Goal: Task Accomplishment & Management: Manage account settings

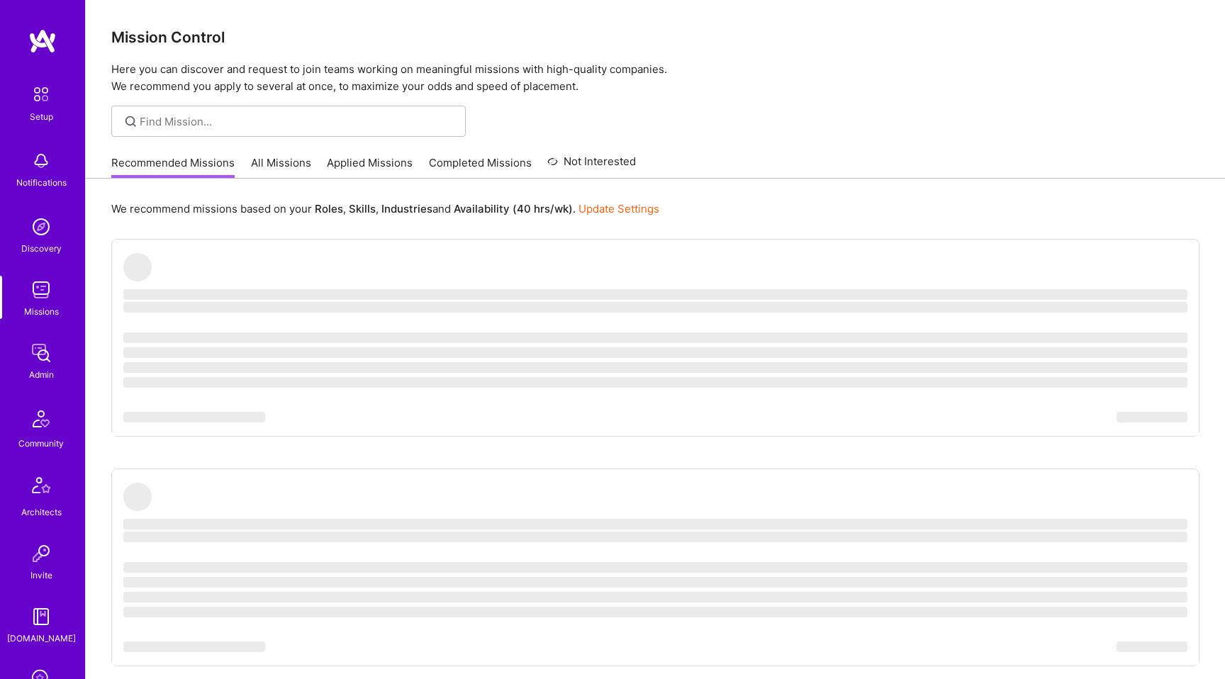
scroll to position [230, 0]
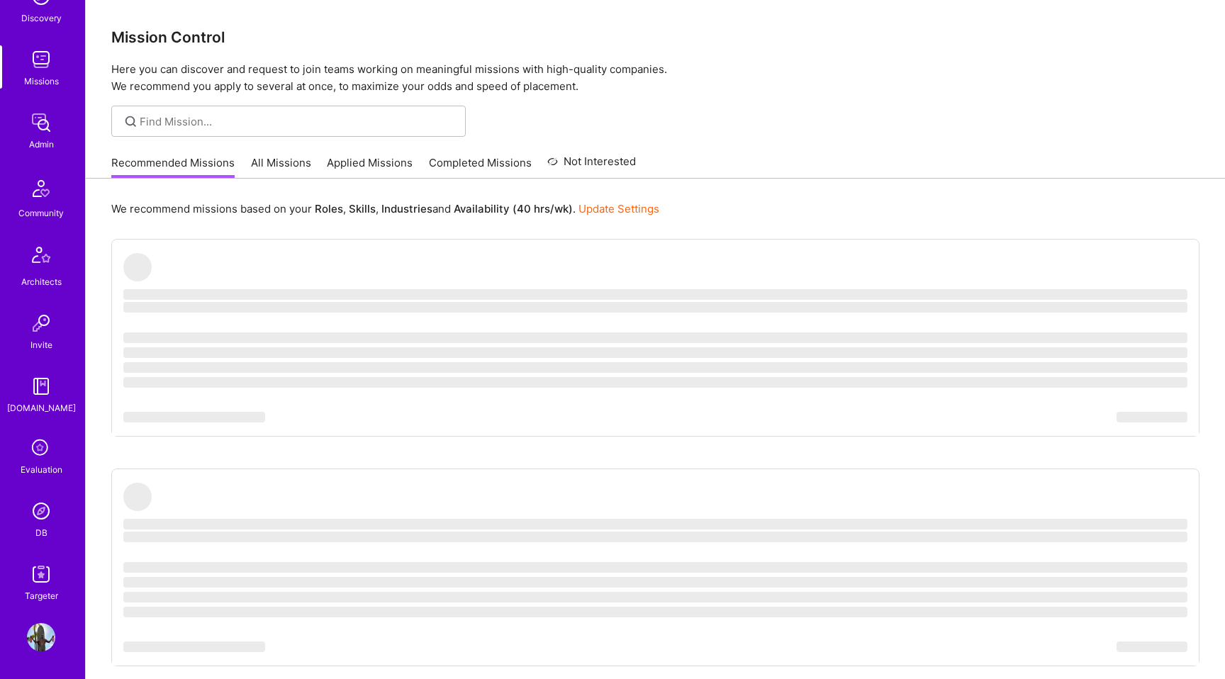
click at [45, 609] on div "Setup Notifications Discovery Missions Admin Community Architects Invite A.Guid…" at bounding box center [42, 339] width 85 height 679
click at [44, 634] on img at bounding box center [41, 637] width 28 height 28
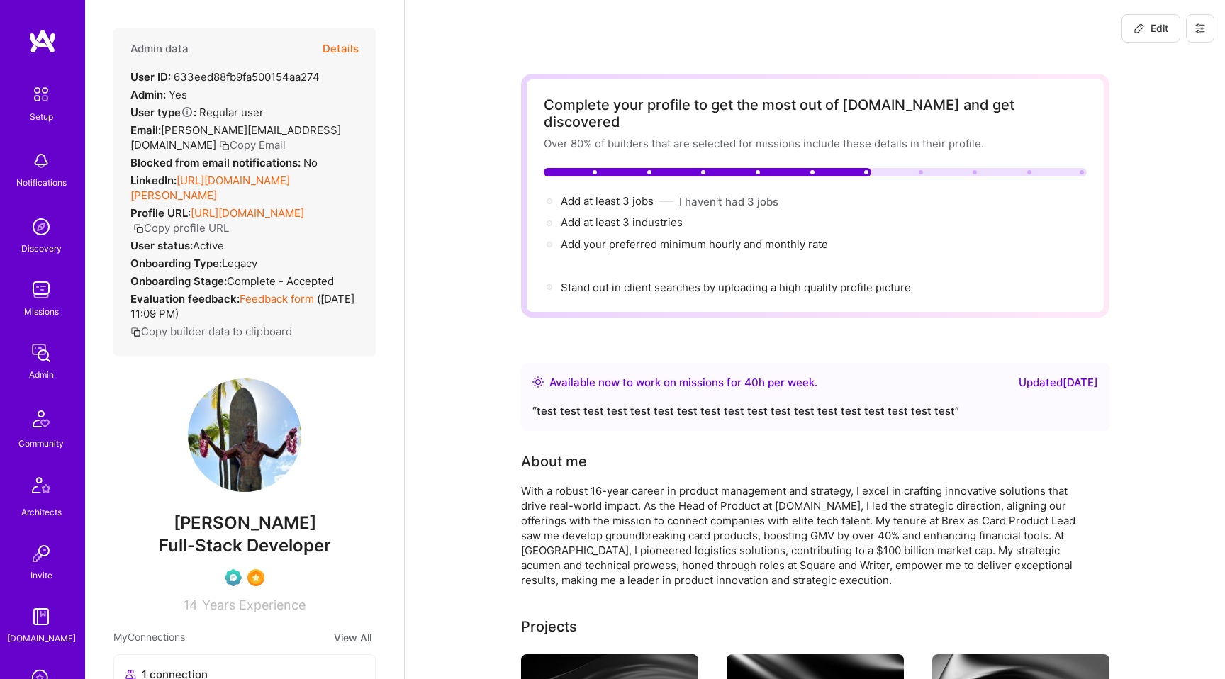
click at [1198, 19] on button at bounding box center [1200, 28] width 28 height 28
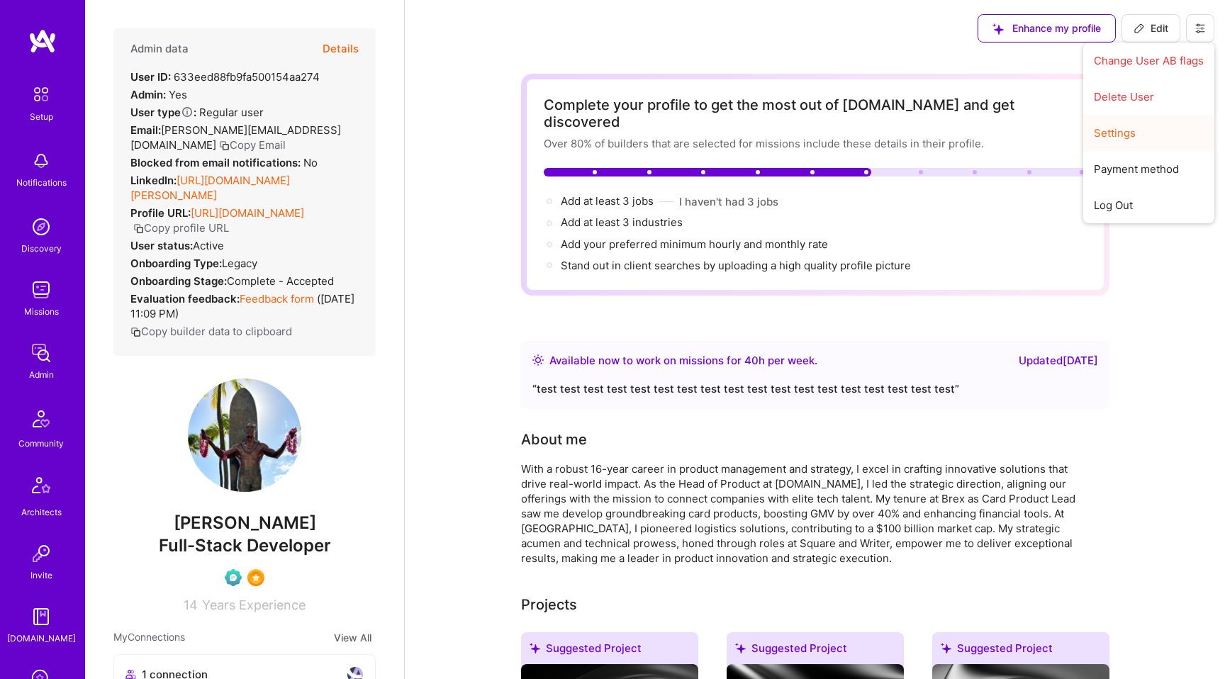
click at [1108, 134] on button "Settings" at bounding box center [1148, 133] width 131 height 36
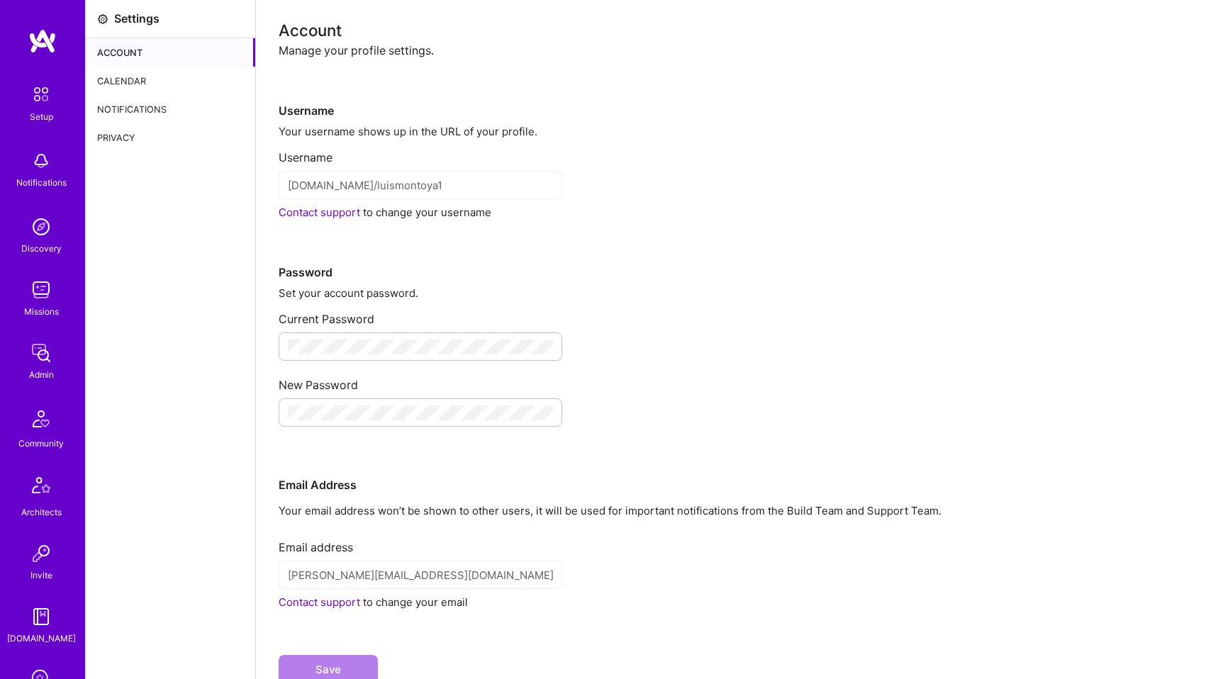
click at [155, 87] on div "Calendar" at bounding box center [170, 81] width 169 height 28
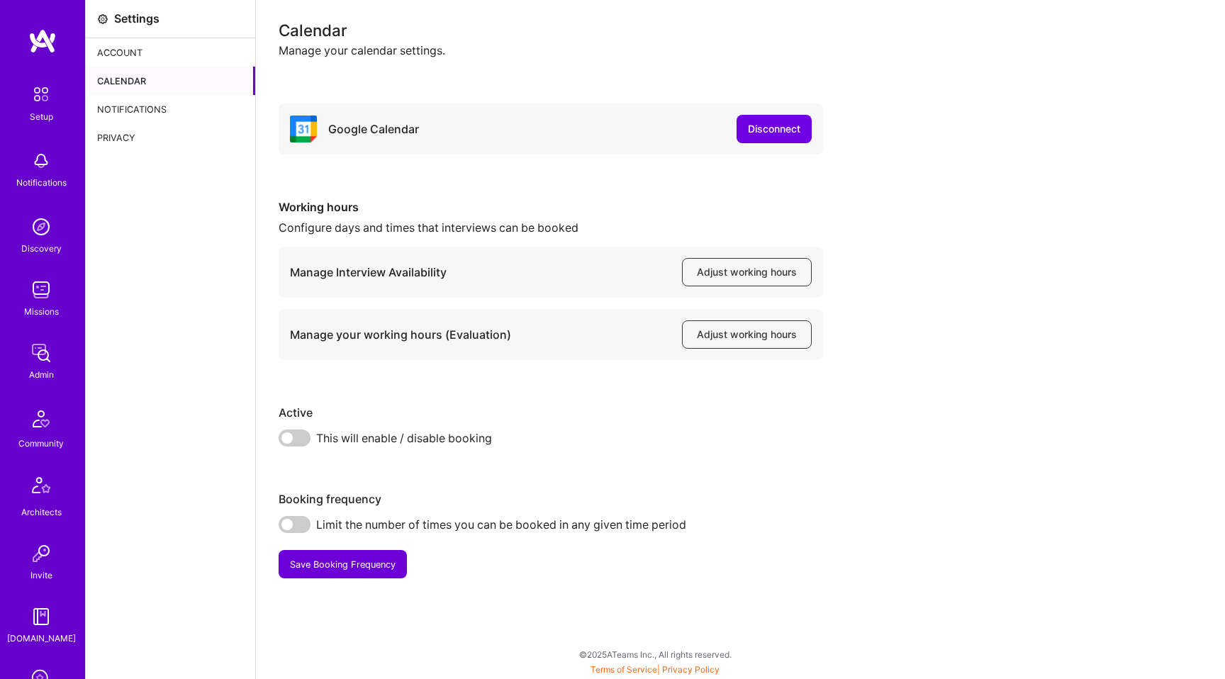
click at [295, 435] on span at bounding box center [295, 438] width 32 height 17
click at [281, 442] on input "checkbox" at bounding box center [281, 442] width 0 height 0
click at [760, 125] on div "Disconnect" at bounding box center [774, 129] width 52 height 14
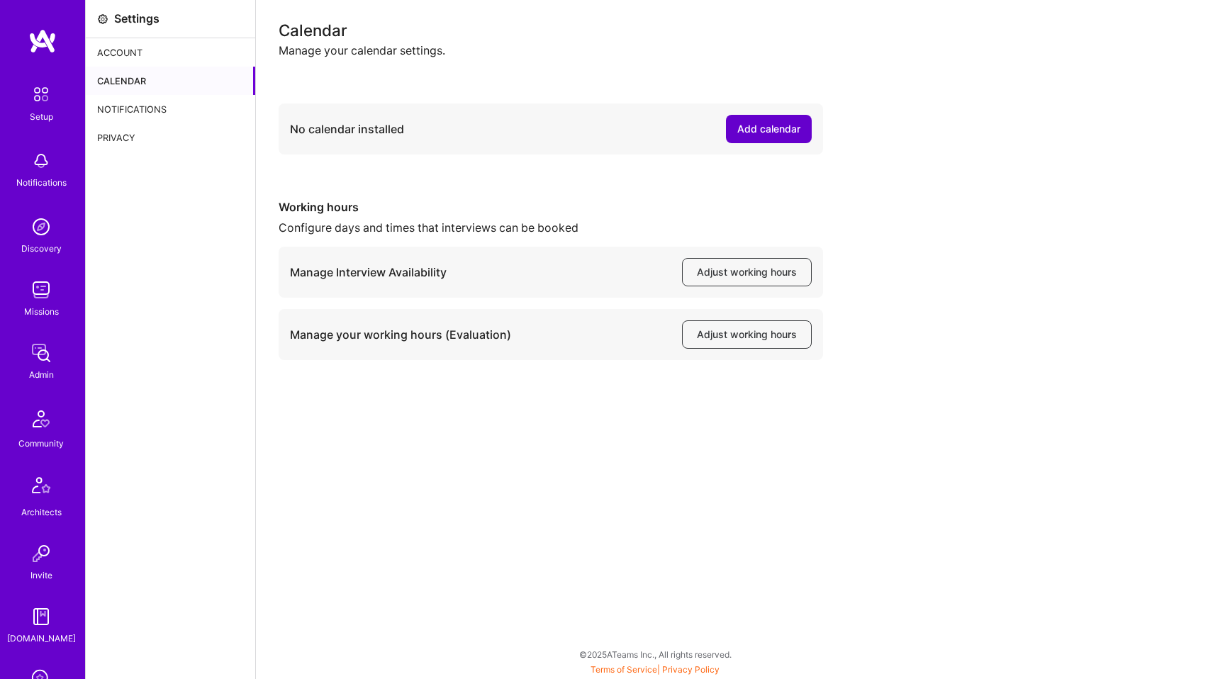
click at [770, 131] on div "Add calendar" at bounding box center [768, 129] width 63 height 14
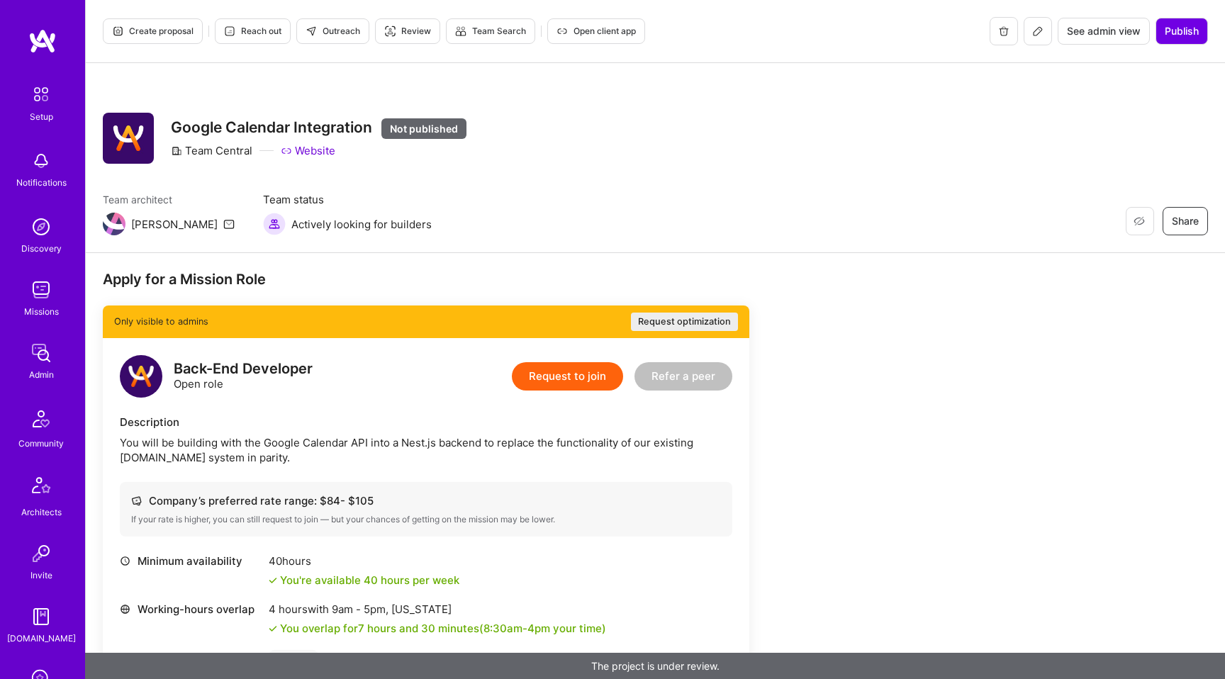
click at [1039, 33] on icon at bounding box center [1037, 31] width 11 height 11
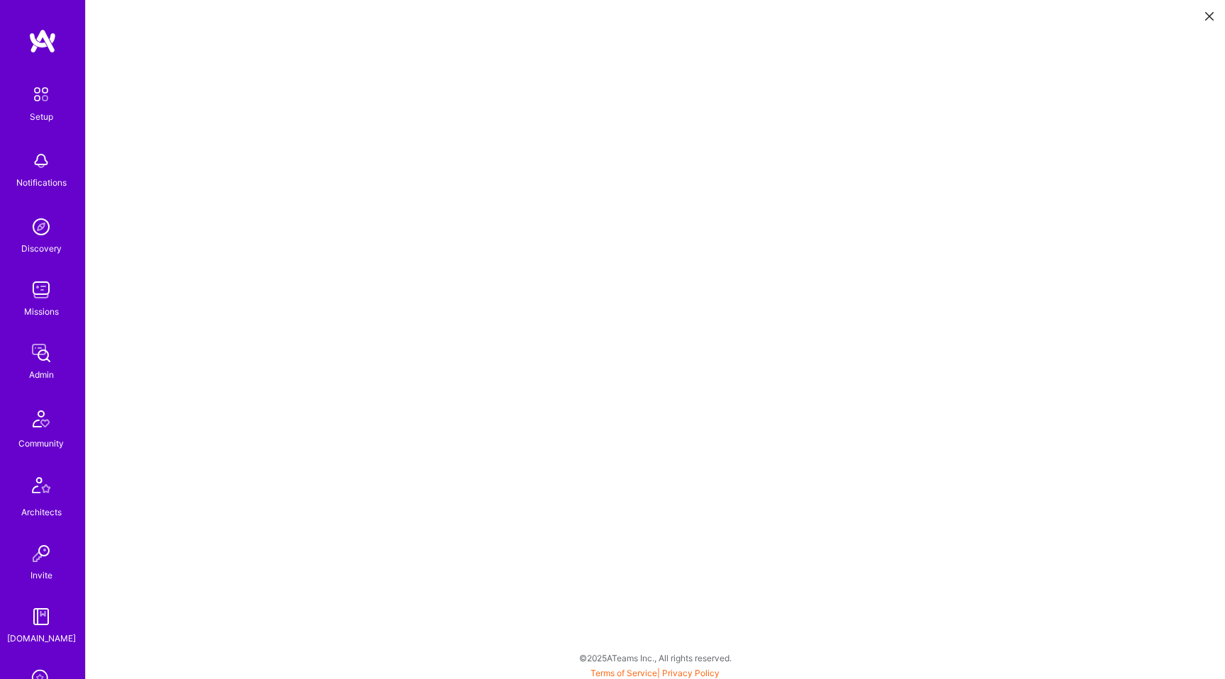
click at [1207, 18] on icon at bounding box center [1209, 16] width 9 height 9
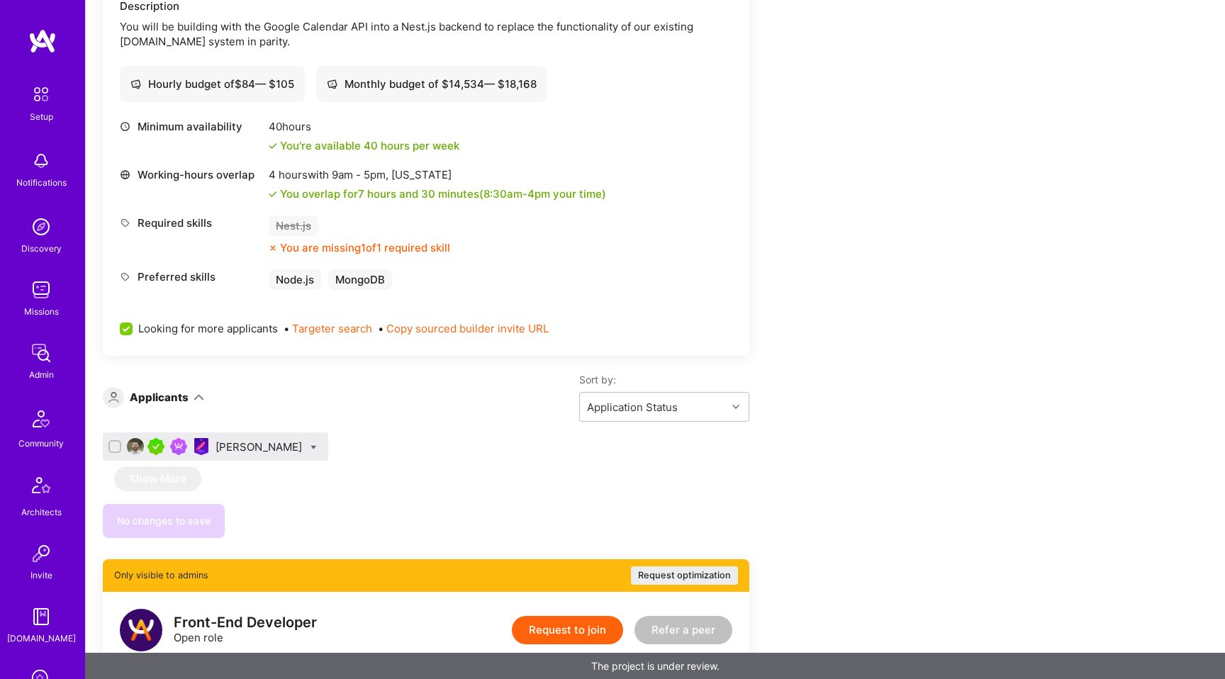
scroll to position [441, 0]
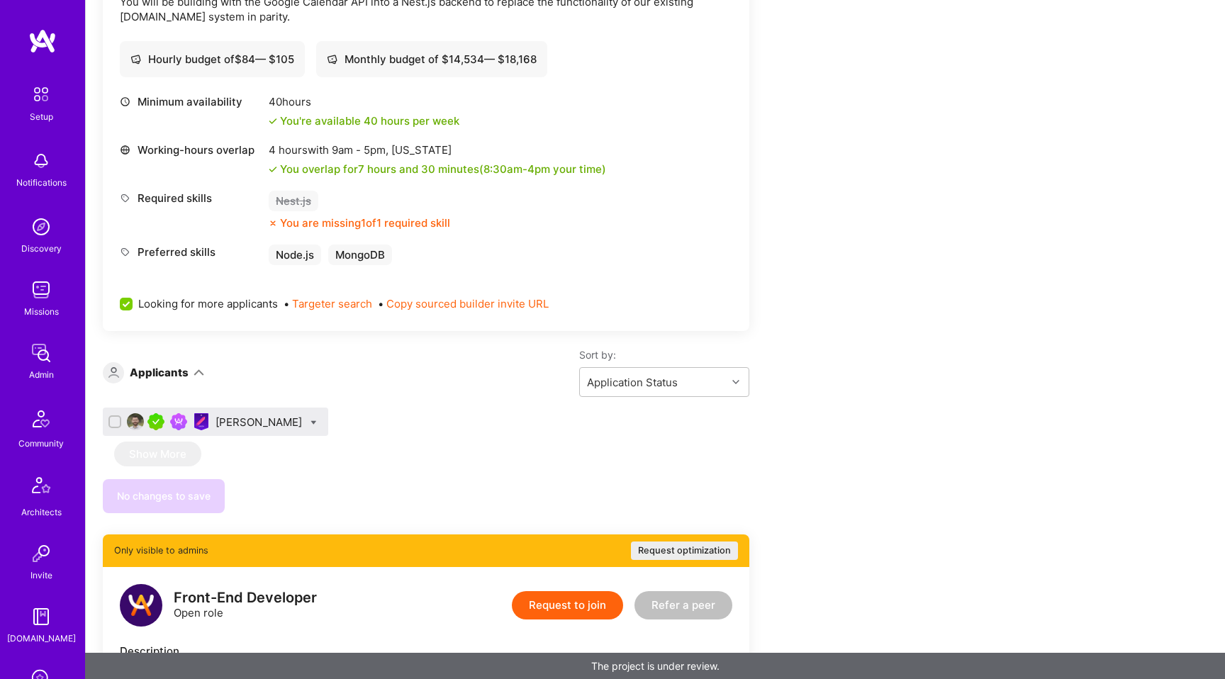
click at [310, 419] on div "[PERSON_NAME]" at bounding box center [215, 422] width 225 height 28
click at [310, 426] on div at bounding box center [313, 422] width 6 height 15
checkbox input "true"
click at [438, 408] on div "Luis F. Montoya Not Selected Not selected Skills mismatch Location mismatch Ava…" at bounding box center [426, 425] width 646 height 34
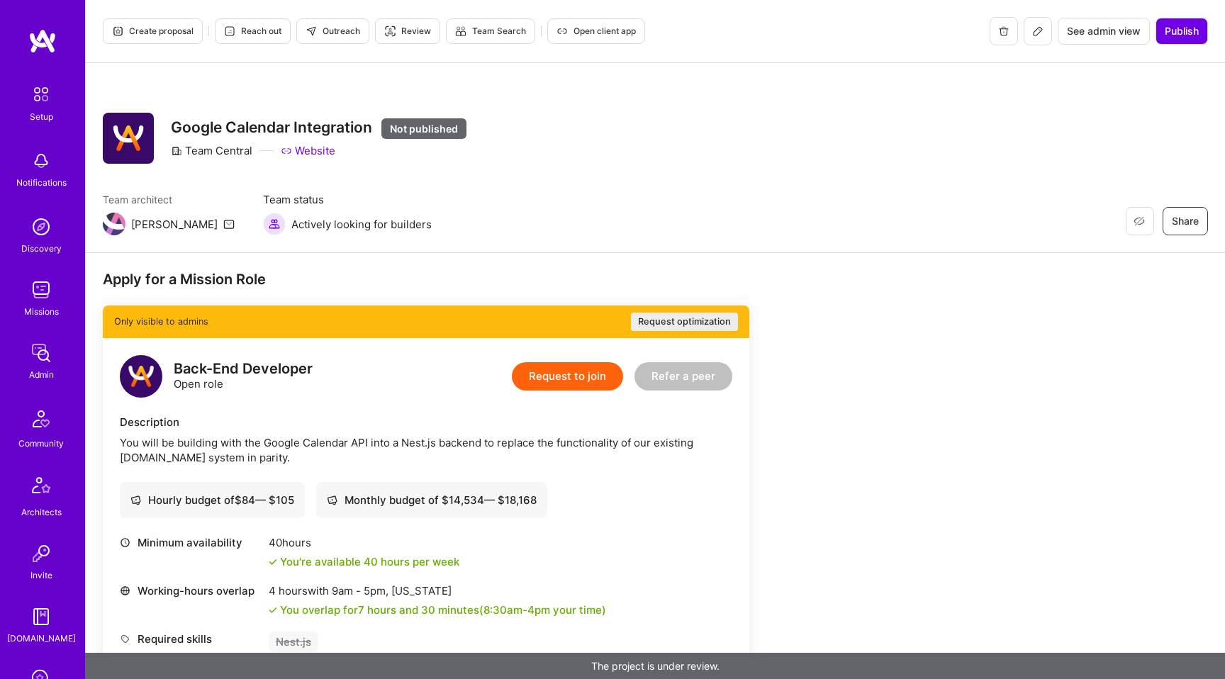
click at [135, 33] on span "Create proposal" at bounding box center [153, 31] width 82 height 13
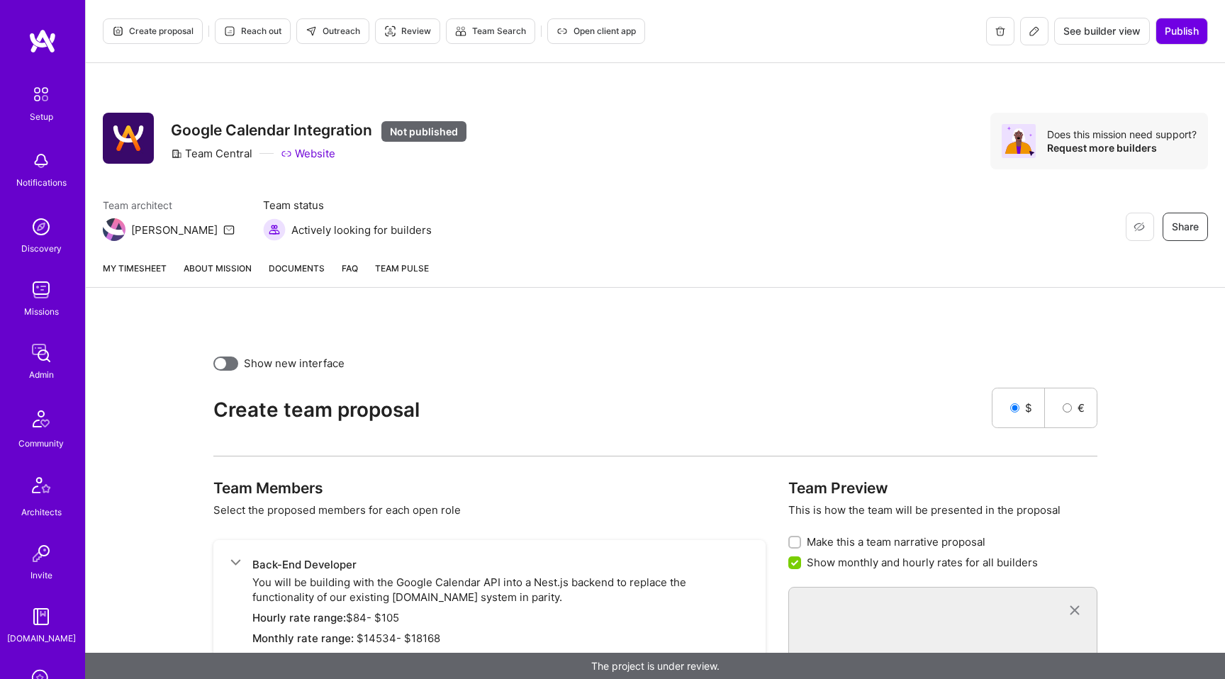
click at [235, 364] on div at bounding box center [225, 364] width 25 height 14
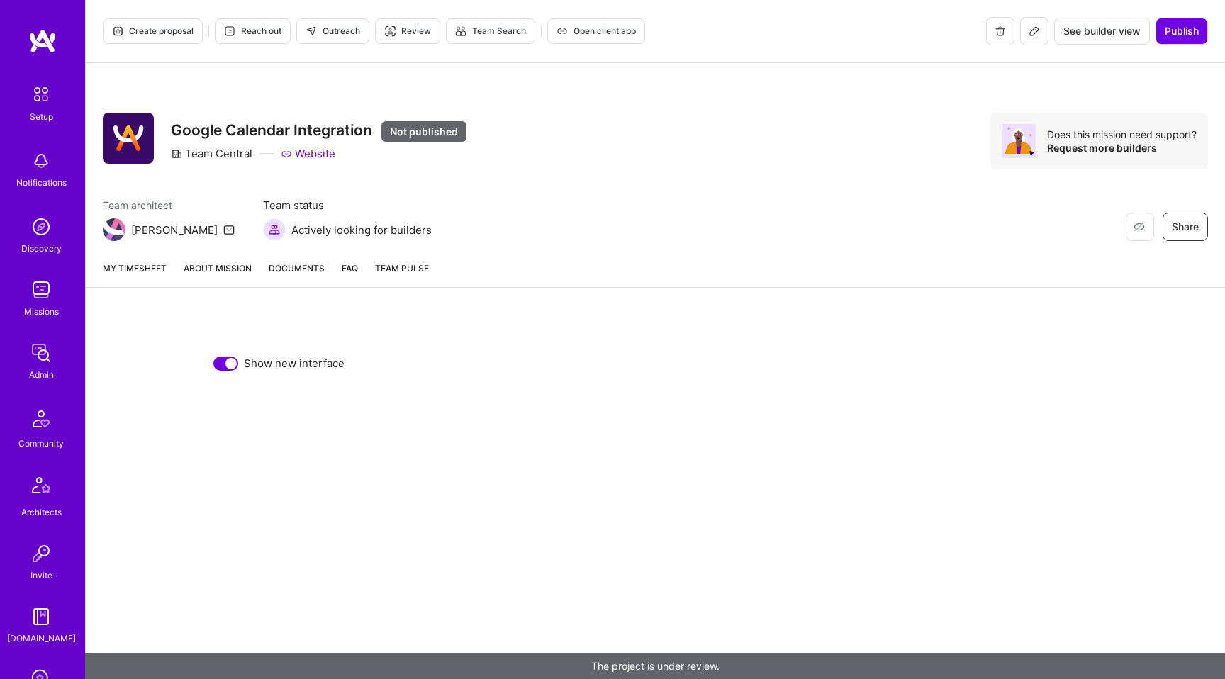
scroll to position [284, 0]
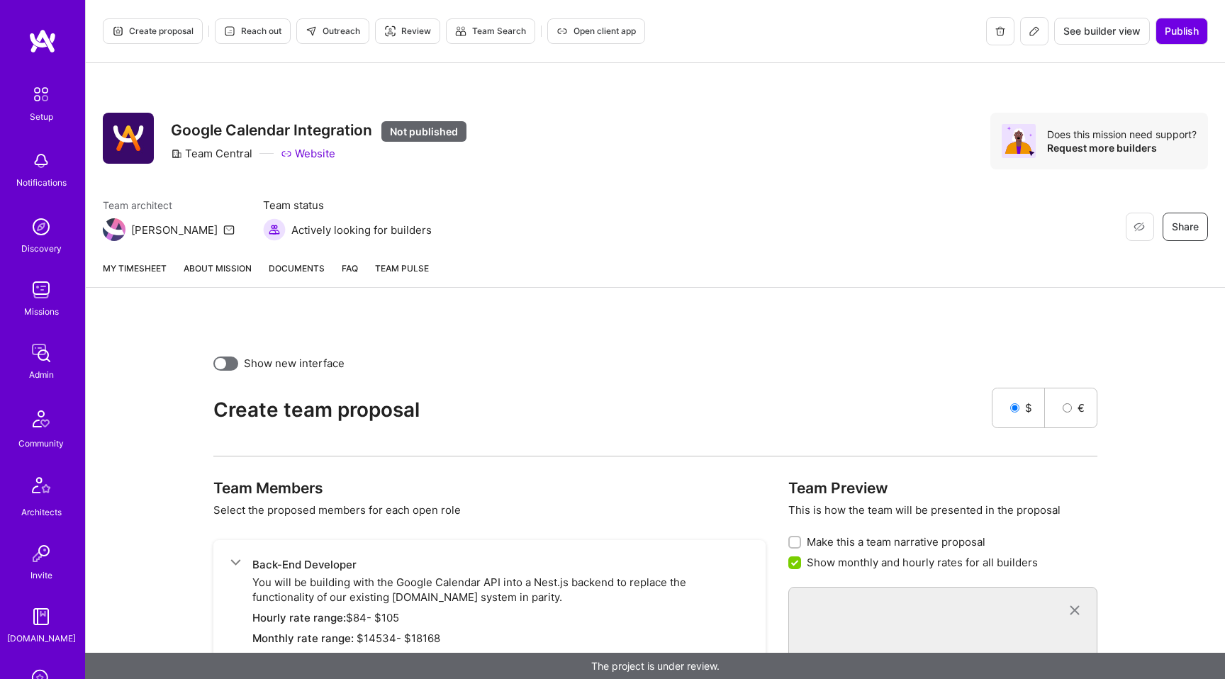
click at [237, 361] on div "Show new interface" at bounding box center [655, 363] width 884 height 15
click at [231, 362] on div at bounding box center [225, 364] width 25 height 14
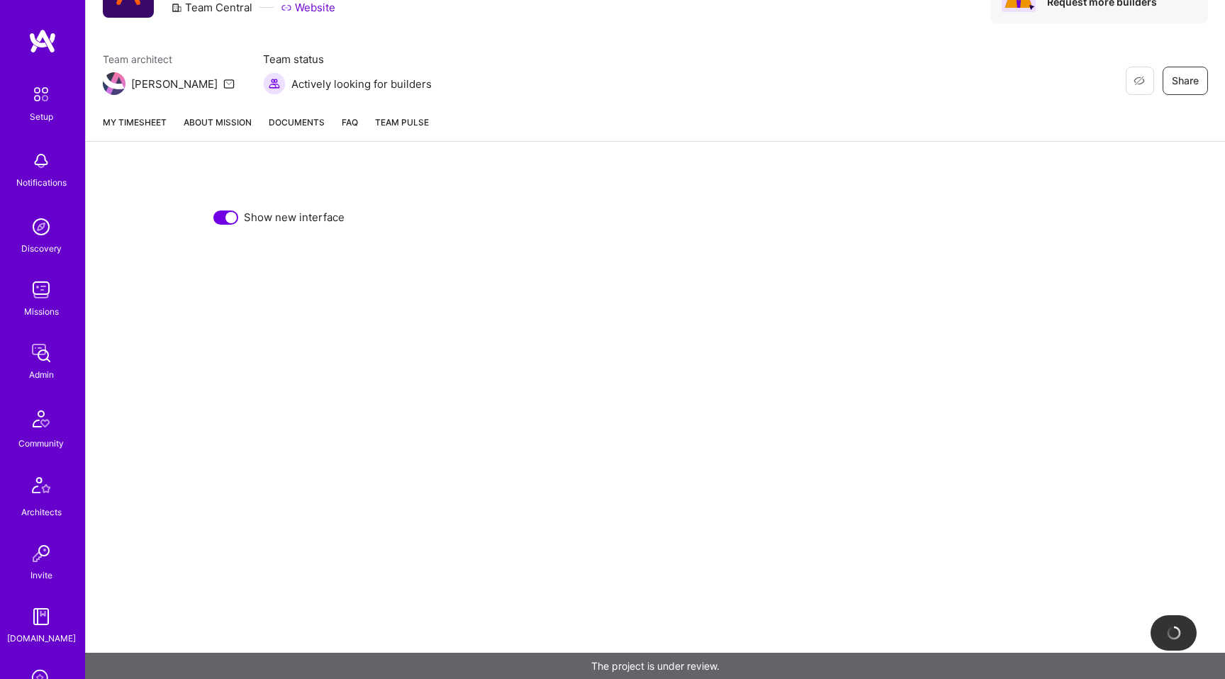
scroll to position [284, 0]
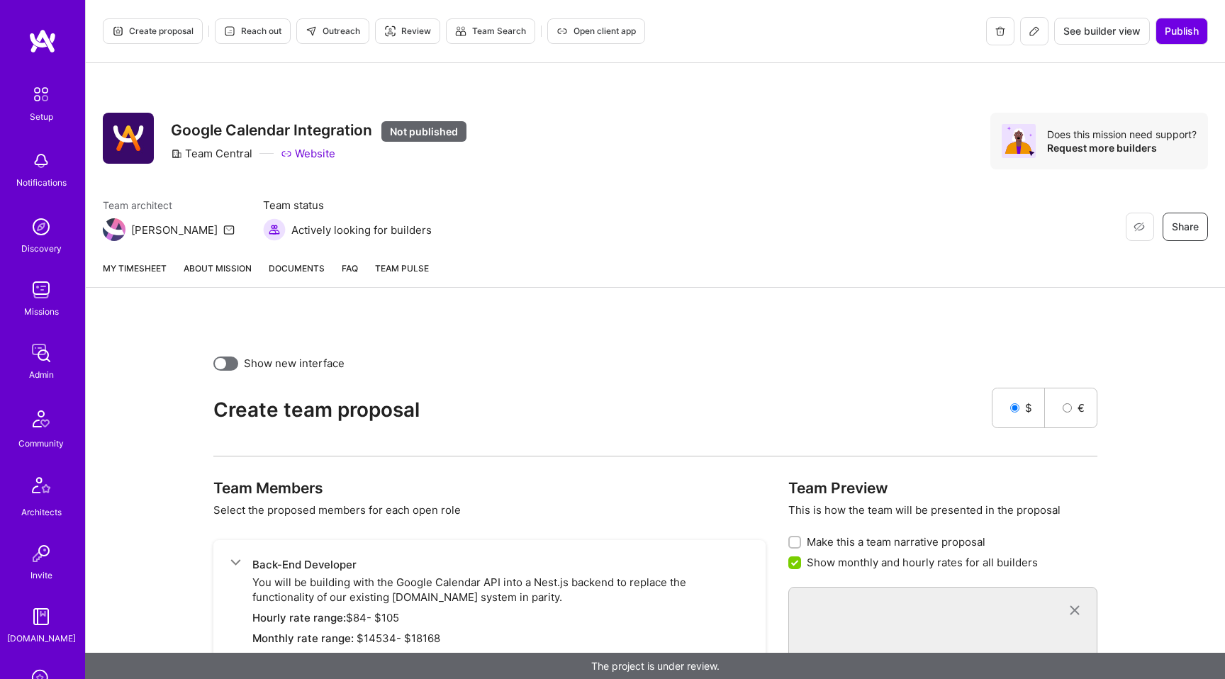
click at [235, 364] on div at bounding box center [225, 364] width 25 height 14
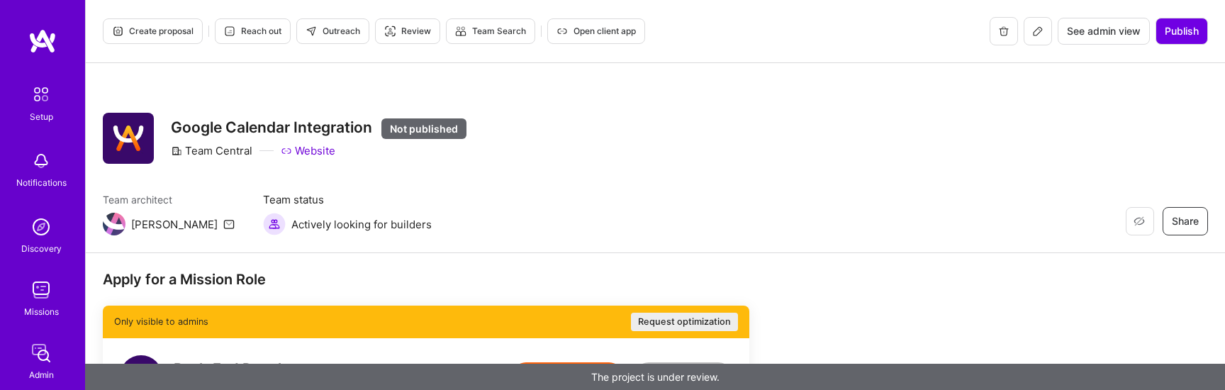
click at [166, 35] on span "Create proposal" at bounding box center [153, 31] width 82 height 13
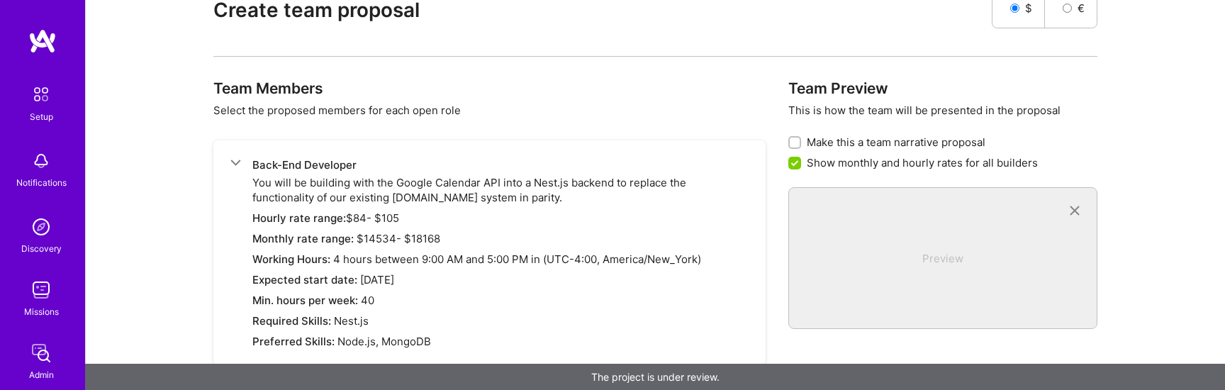
scroll to position [335, 0]
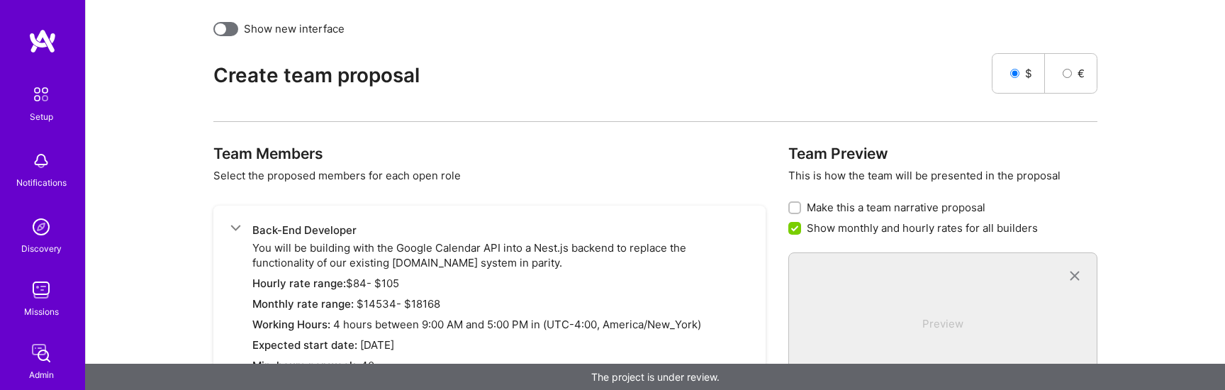
click at [233, 28] on div at bounding box center [225, 29] width 25 height 14
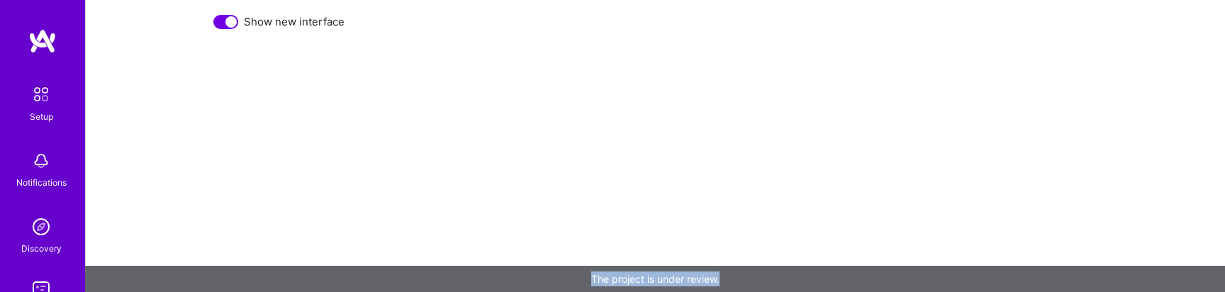
scroll to position [361, 0]
drag, startPoint x: 874, startPoint y: 291, endPoint x: 866, endPoint y: 488, distance: 197.3
click at [866, 281] on div "The project is under review." at bounding box center [655, 279] width 1140 height 26
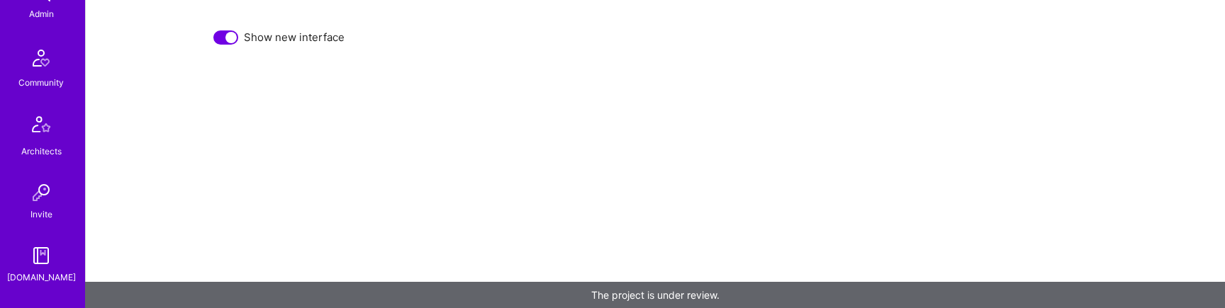
scroll to position [601, 0]
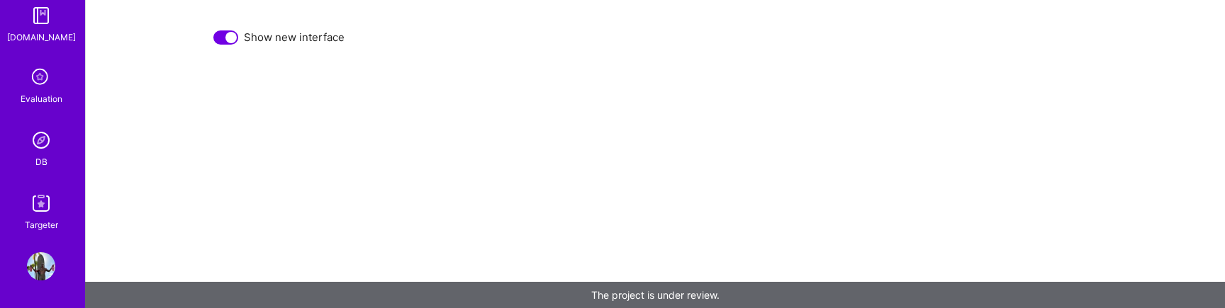
click at [31, 251] on div "Setup Notifications Discovery Missions Admin Community Architects Invite A.Guid…" at bounding box center [42, 154] width 85 height 308
click at [34, 265] on img at bounding box center [41, 266] width 28 height 28
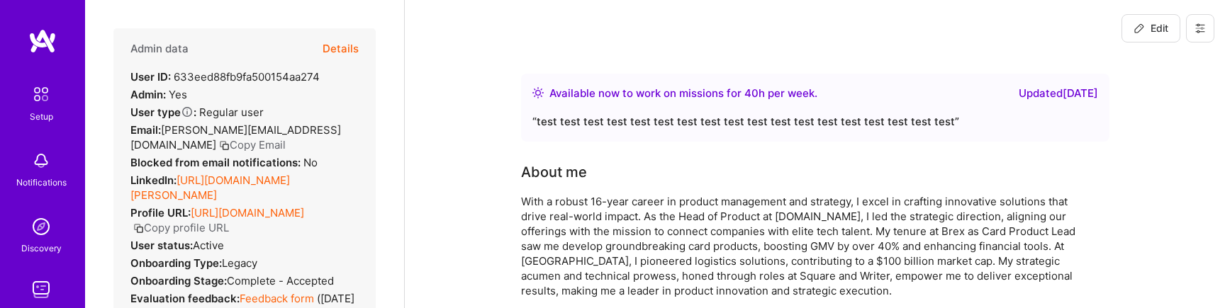
click at [1202, 45] on div "Edit" at bounding box center [1168, 28] width 114 height 57
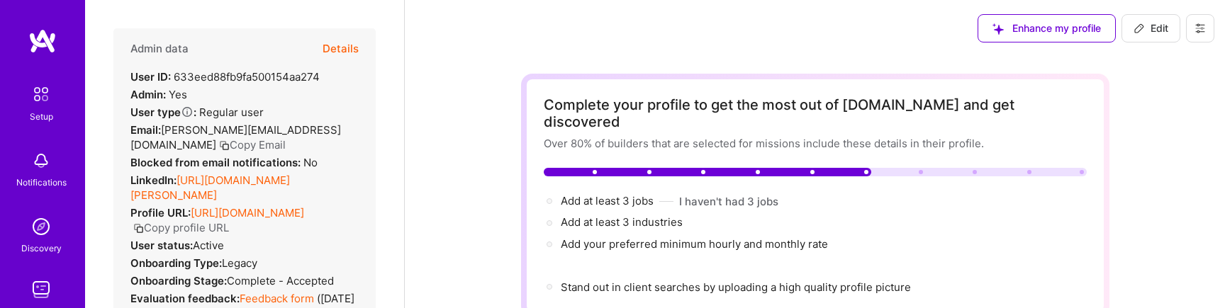
click at [1202, 34] on button at bounding box center [1200, 28] width 28 height 28
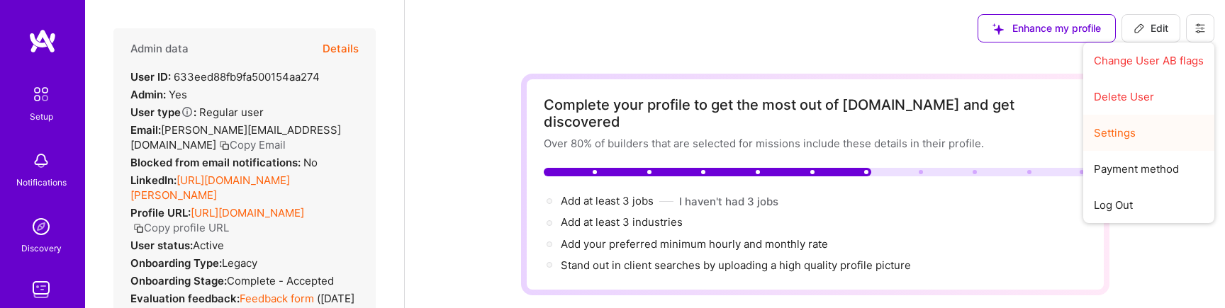
click at [1107, 130] on button "Settings" at bounding box center [1148, 133] width 131 height 36
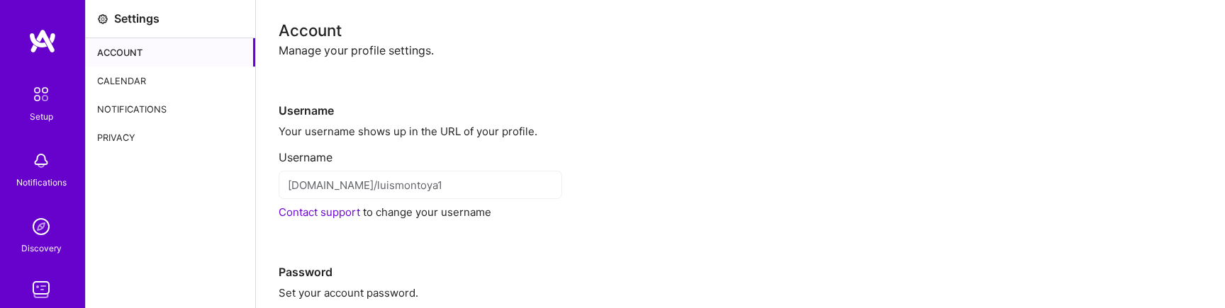
click at [162, 86] on div "Calendar" at bounding box center [170, 81] width 169 height 28
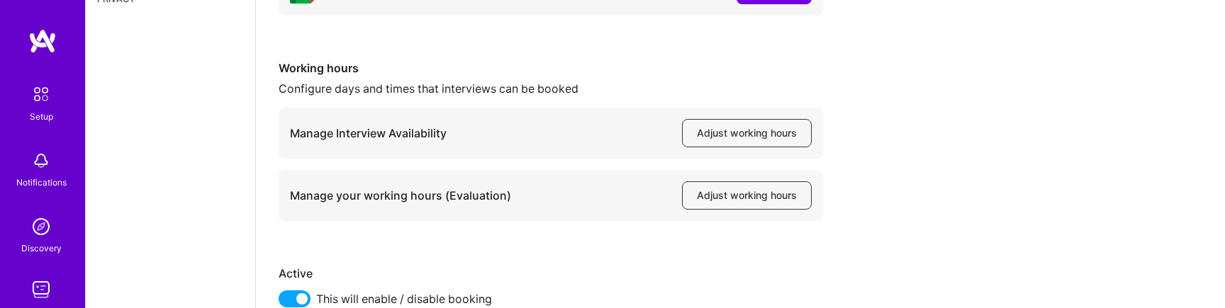
scroll to position [177, 0]
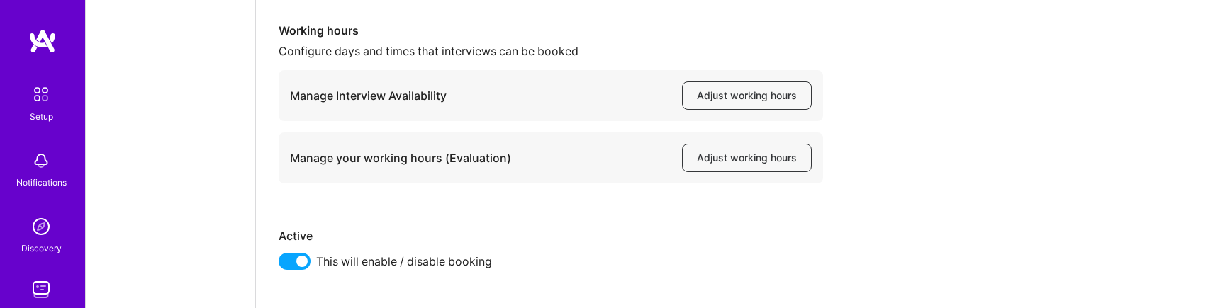
click at [306, 257] on span at bounding box center [295, 261] width 32 height 17
click at [281, 266] on input "checkbox" at bounding box center [281, 266] width 0 height 0
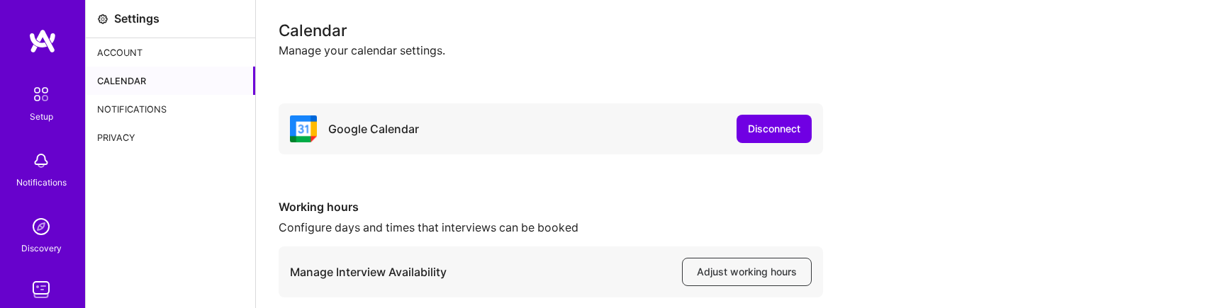
scroll to position [293, 0]
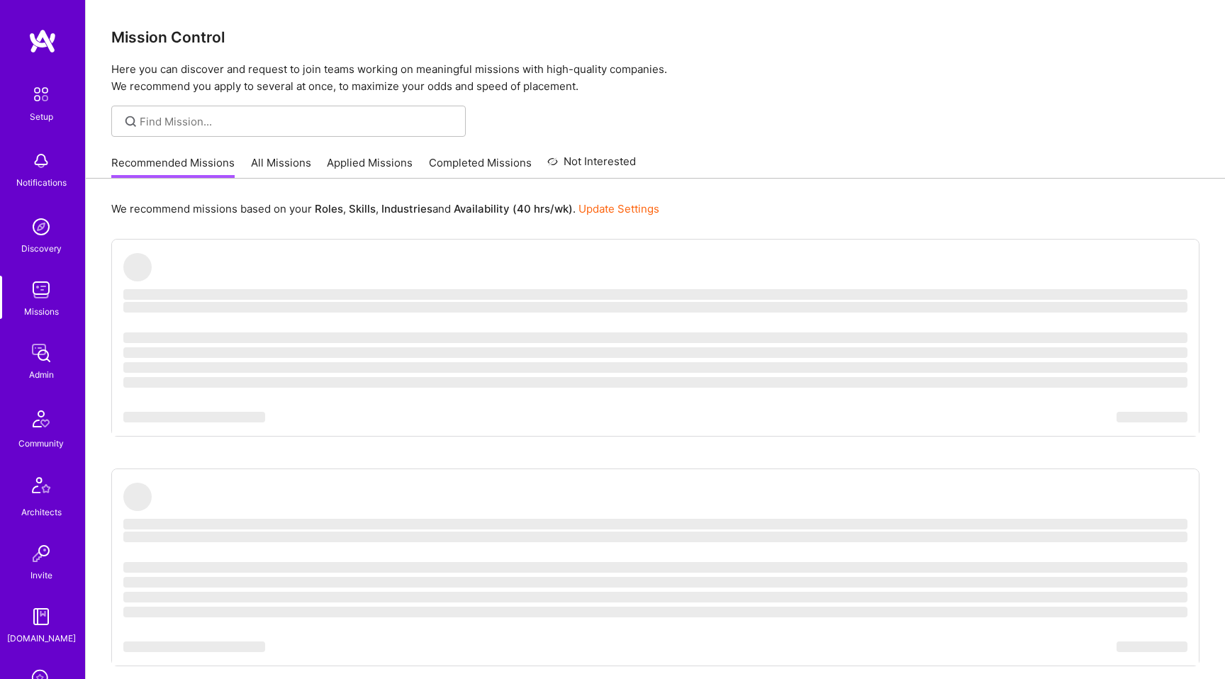
click at [27, 300] on img at bounding box center [41, 290] width 28 height 28
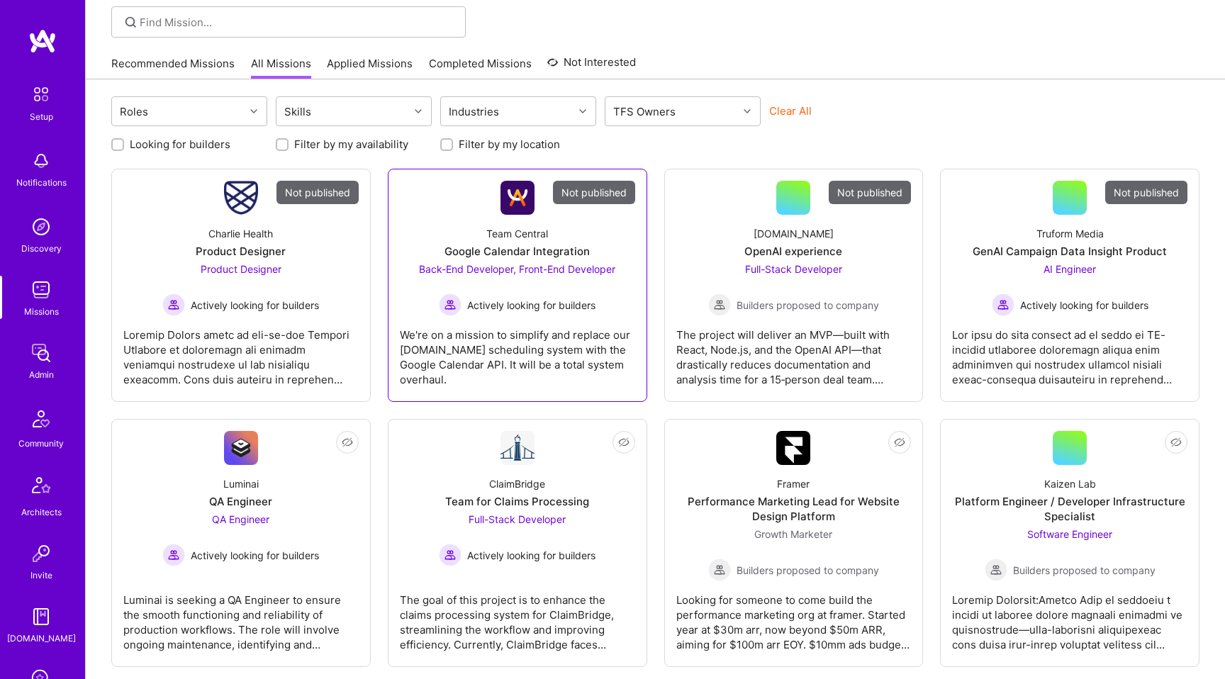
scroll to position [372, 0]
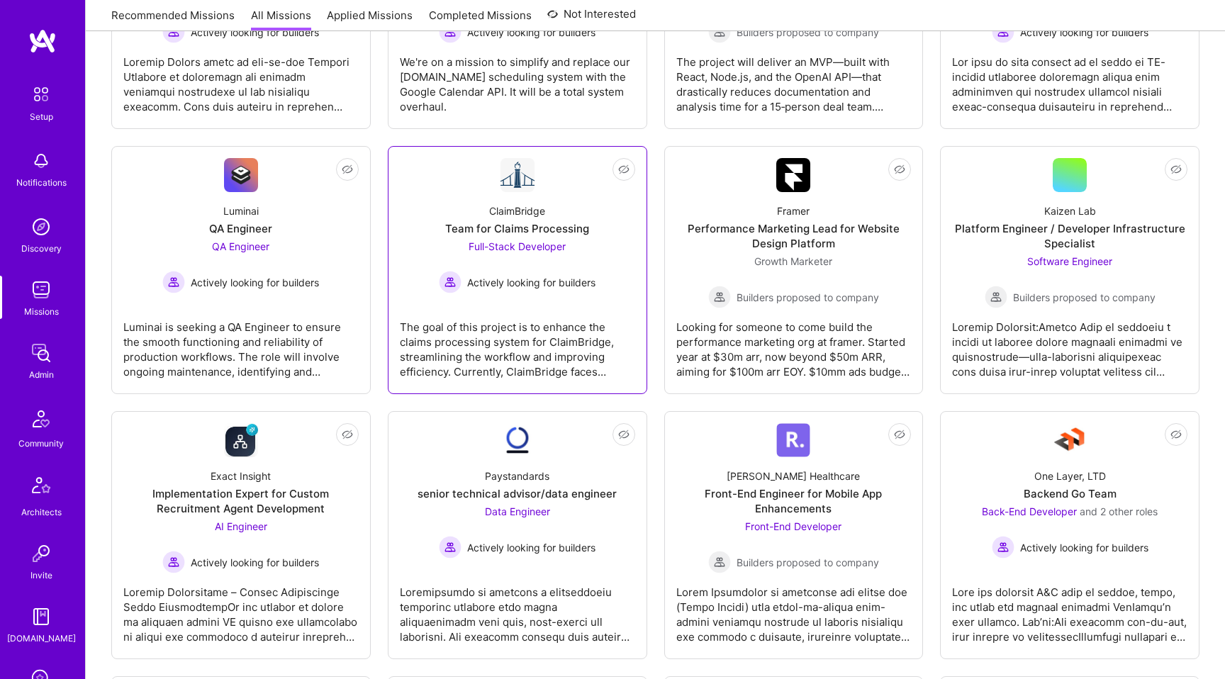
click at [581, 320] on div "The goal of this project is to enhance the claims processing system for ClaimBr…" at bounding box center [517, 343] width 235 height 71
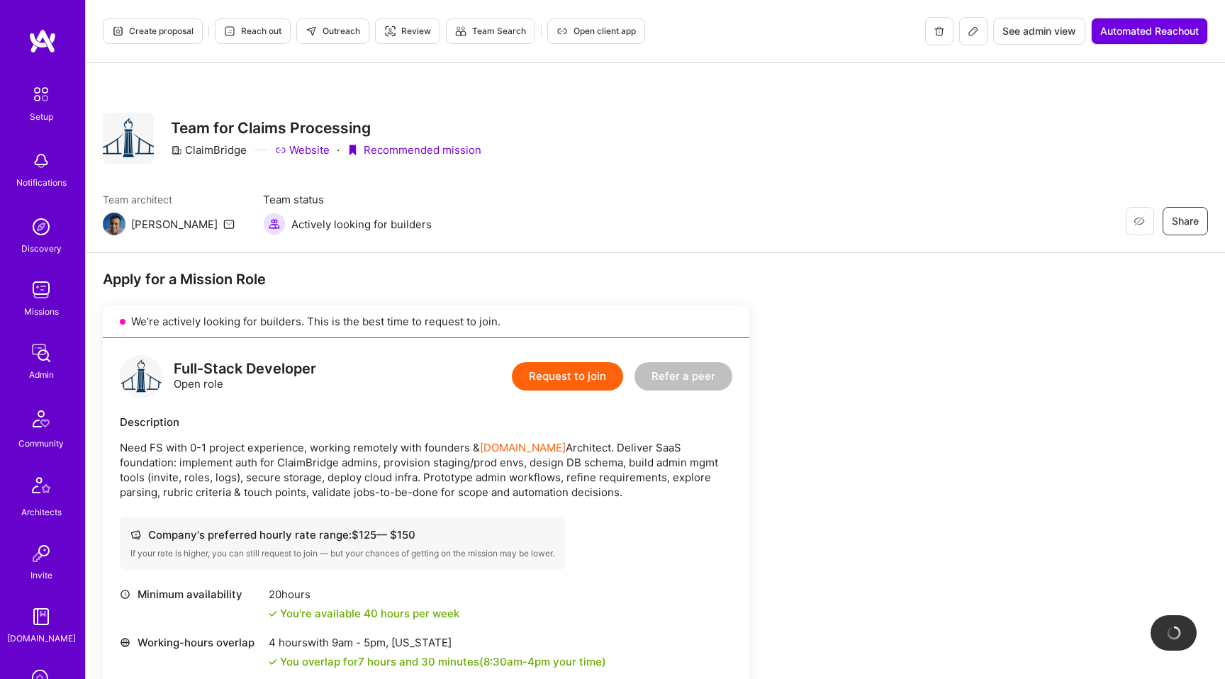
click at [179, 38] on button "Create proposal" at bounding box center [153, 31] width 100 height 26
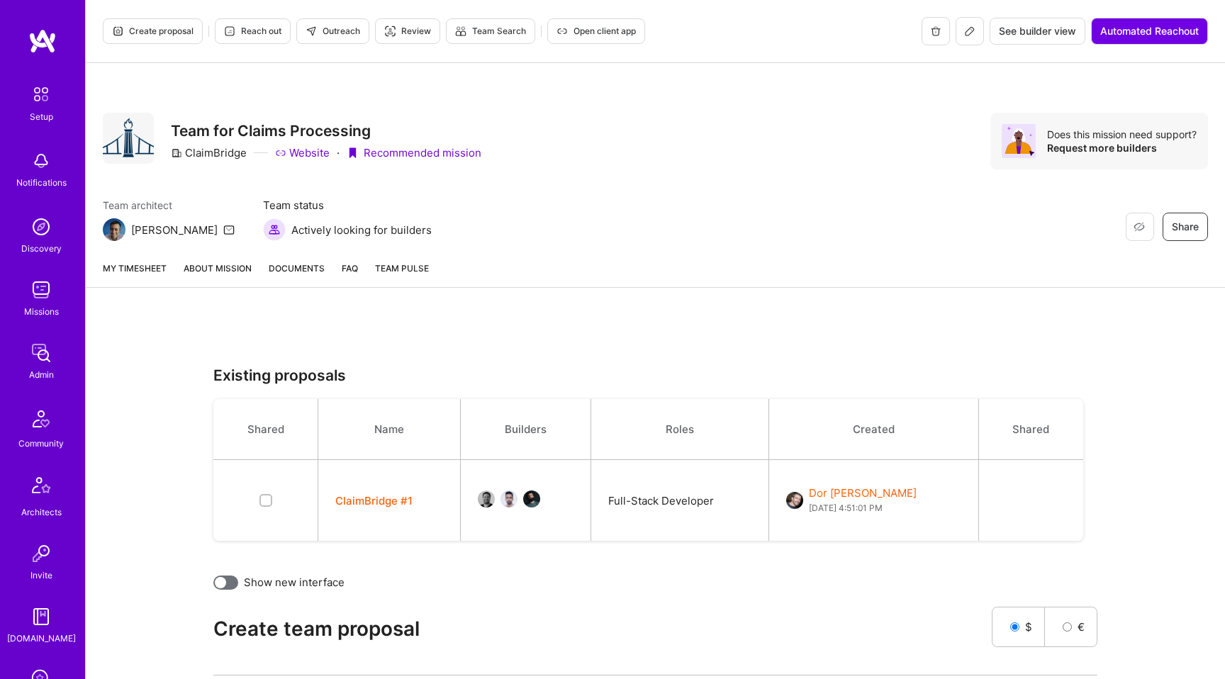
click at [162, 41] on button "Create proposal" at bounding box center [153, 31] width 100 height 26
click at [161, 30] on span "Create proposal" at bounding box center [153, 31] width 82 height 13
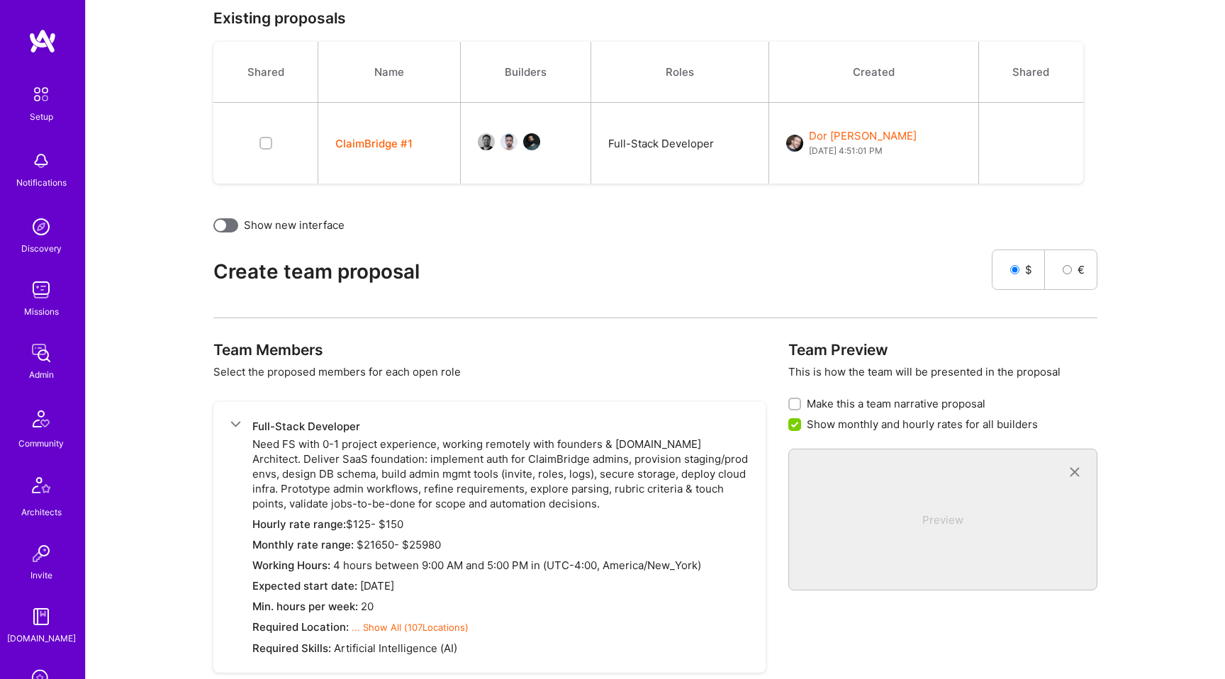
scroll to position [517, 0]
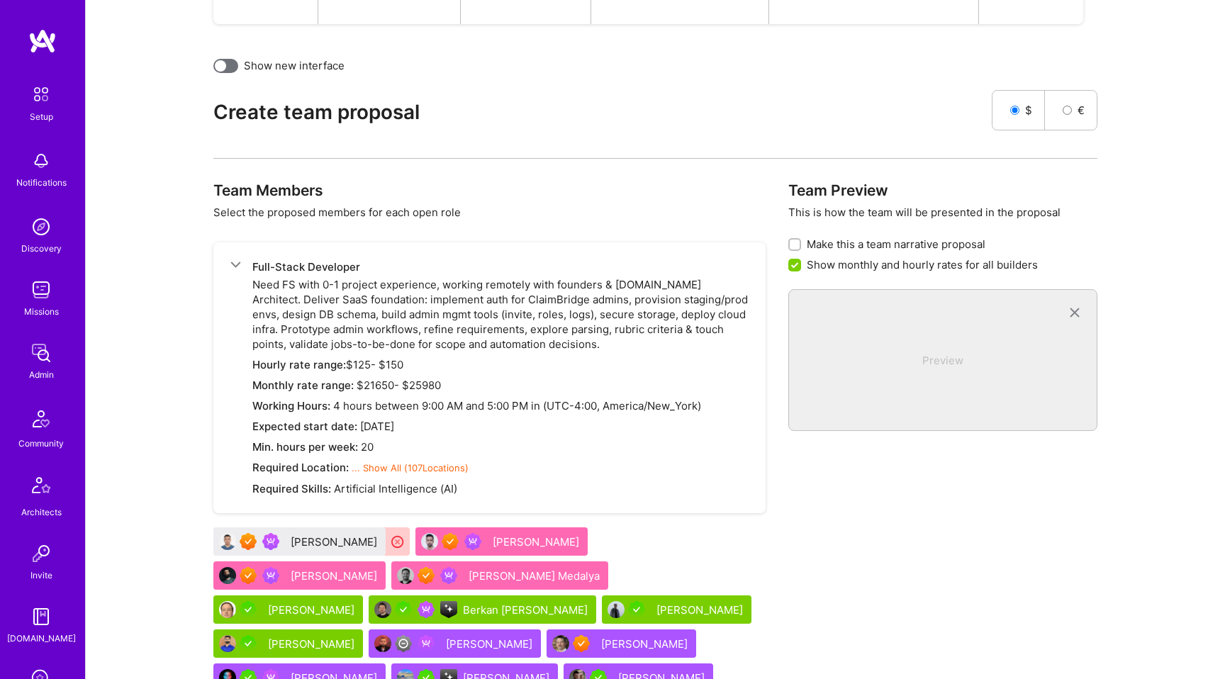
click at [224, 62] on div at bounding box center [220, 65] width 11 height 11
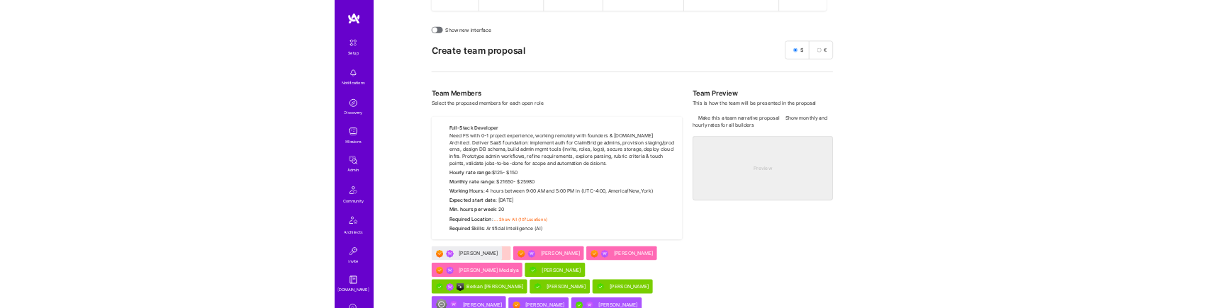
scroll to position [503, 0]
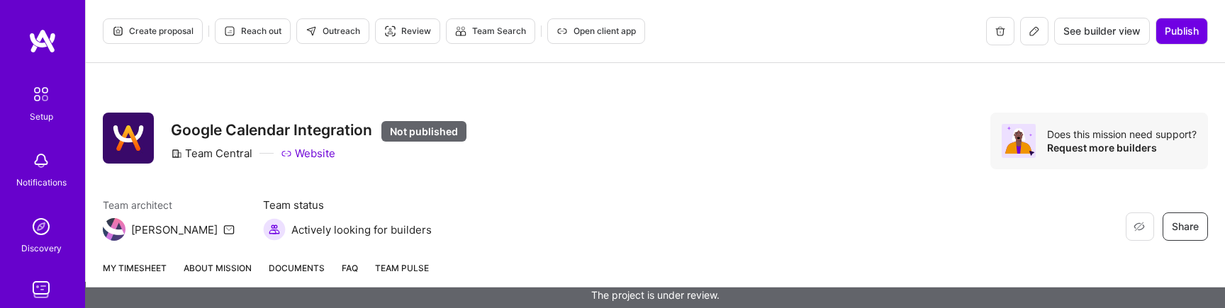
click at [184, 36] on span "Create proposal" at bounding box center [153, 31] width 82 height 13
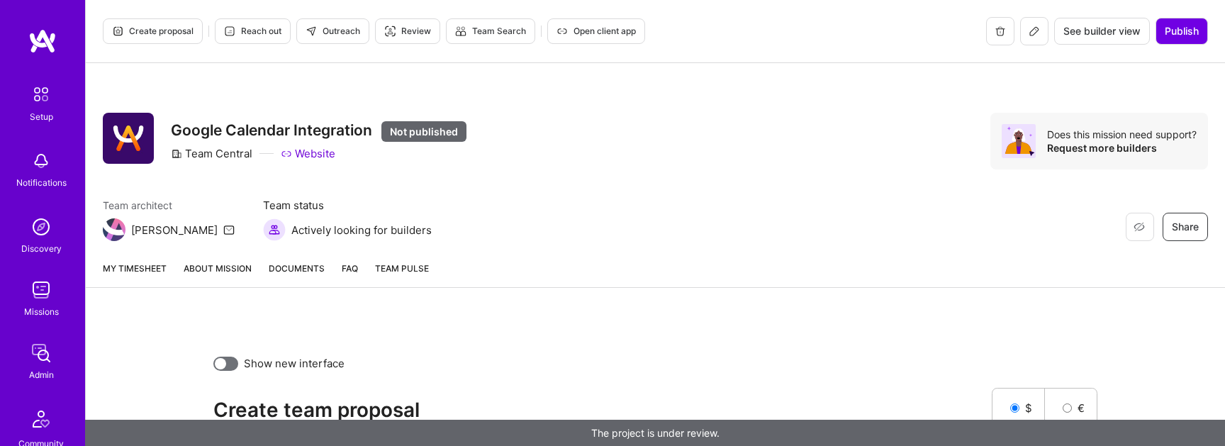
click at [163, 29] on span "Create proposal" at bounding box center [153, 31] width 82 height 13
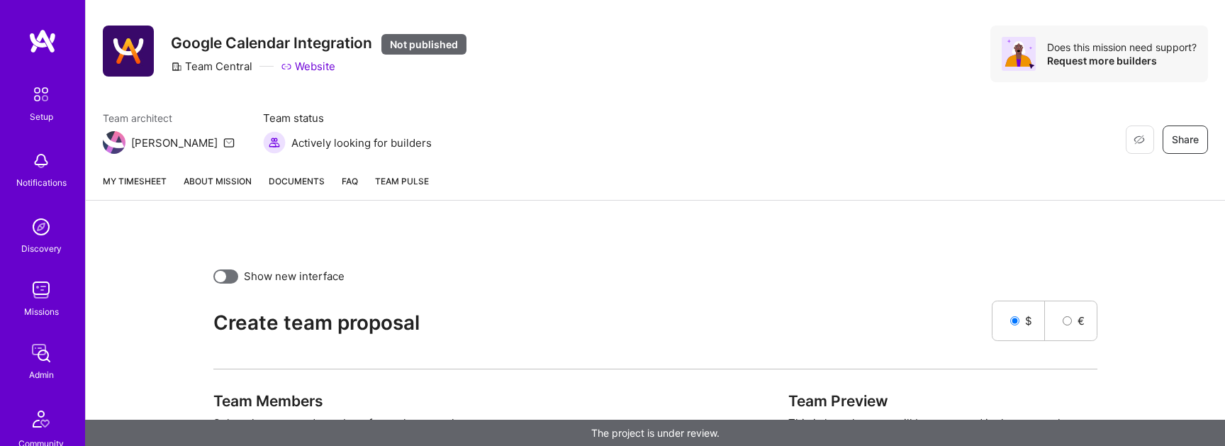
scroll to position [91, 0]
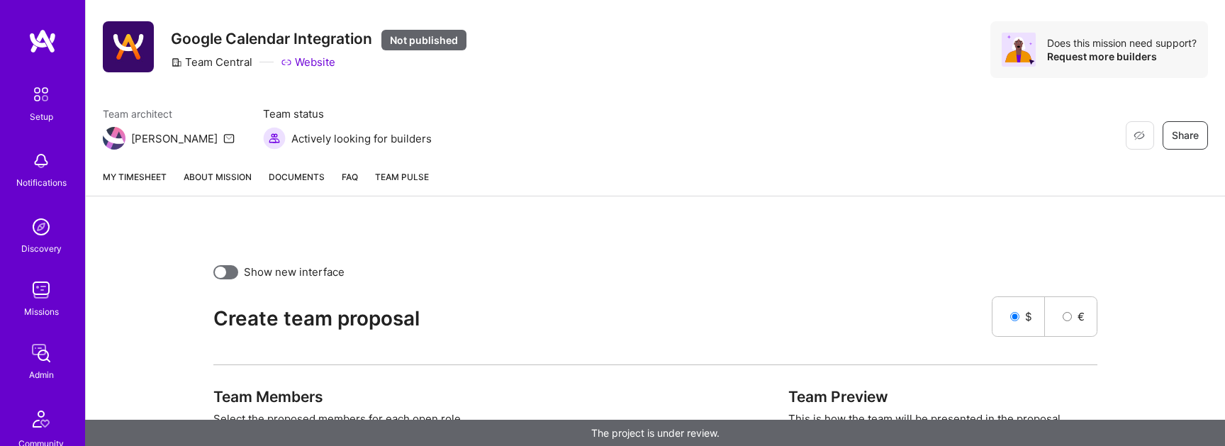
click at [232, 271] on div at bounding box center [225, 272] width 25 height 14
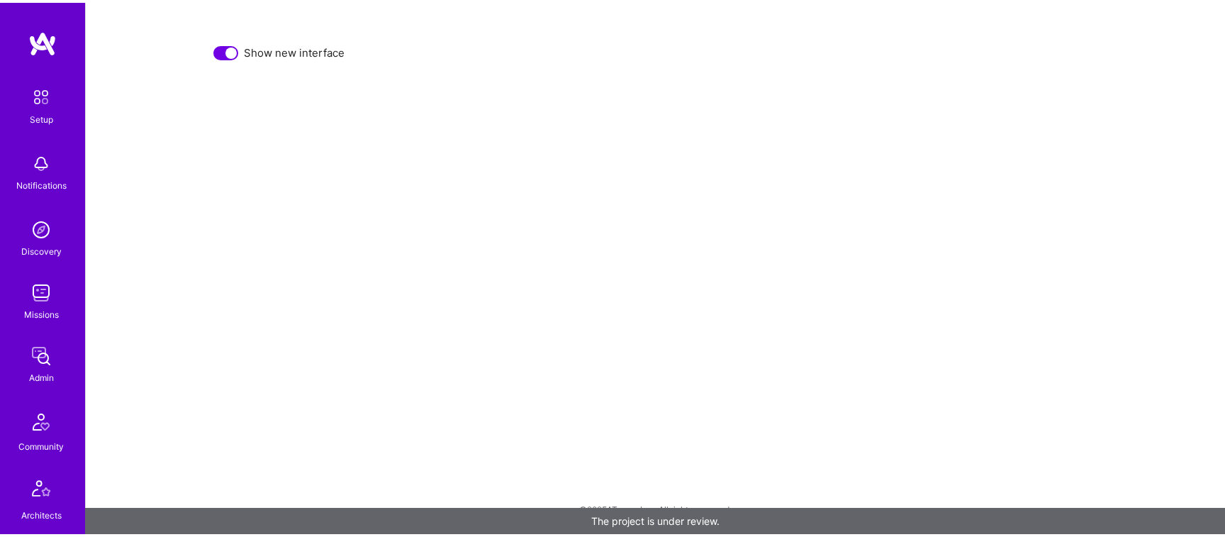
scroll to position [312, 0]
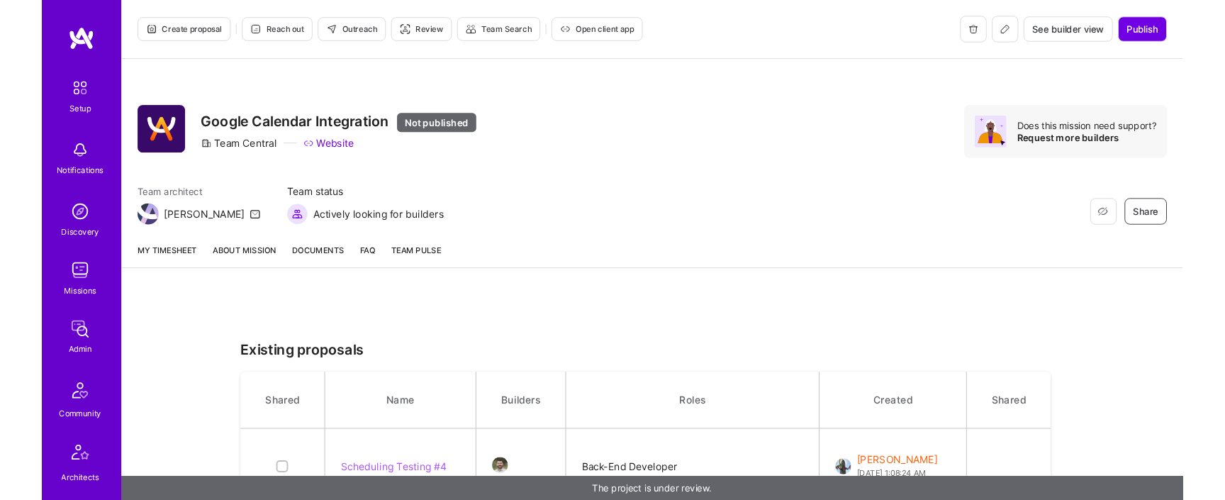
scroll to position [776, 0]
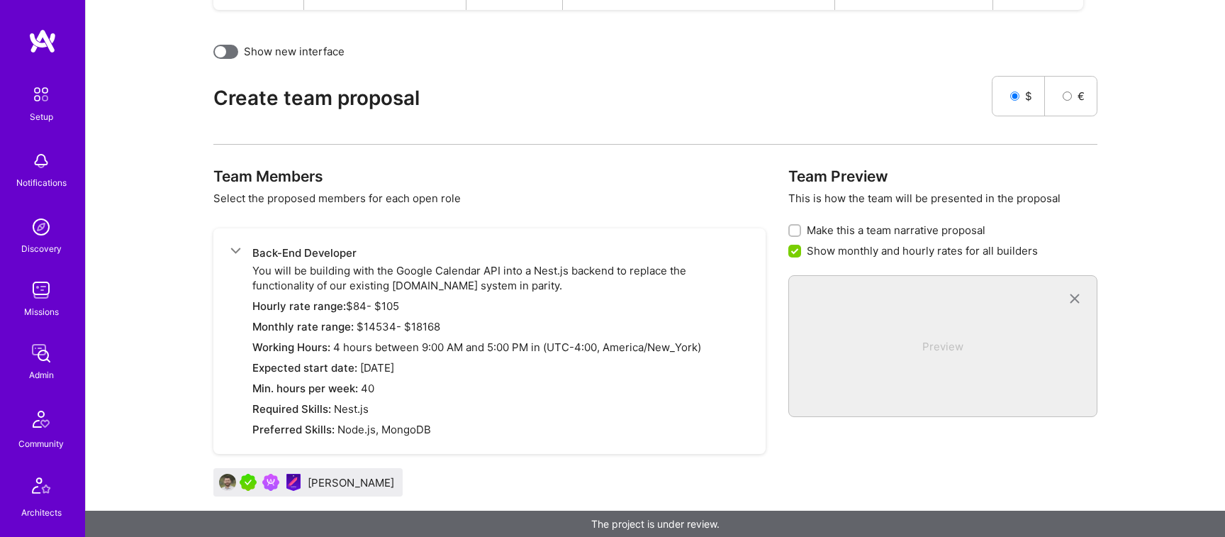
click at [238, 56] on div "Show new interface" at bounding box center [655, 51] width 884 height 15
click at [228, 40] on div "Existing proposals Shared Name Builders Roles Created Shared Scheduling Testing…" at bounding box center [655, 189] width 1105 height 1197
click at [228, 50] on div at bounding box center [225, 52] width 25 height 14
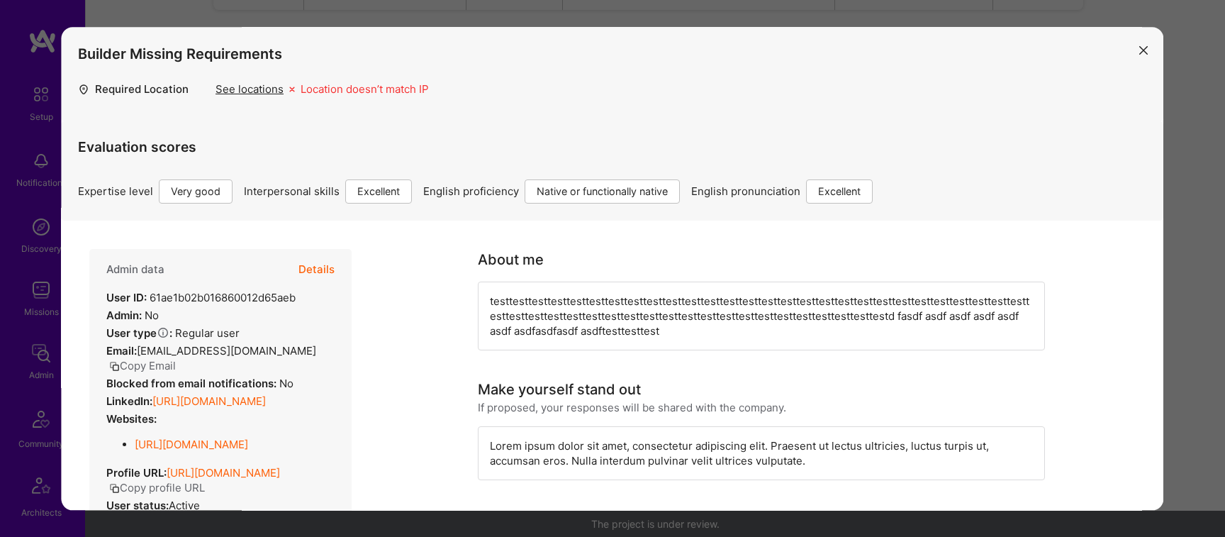
click at [1146, 50] on icon "modal" at bounding box center [1144, 51] width 9 height 9
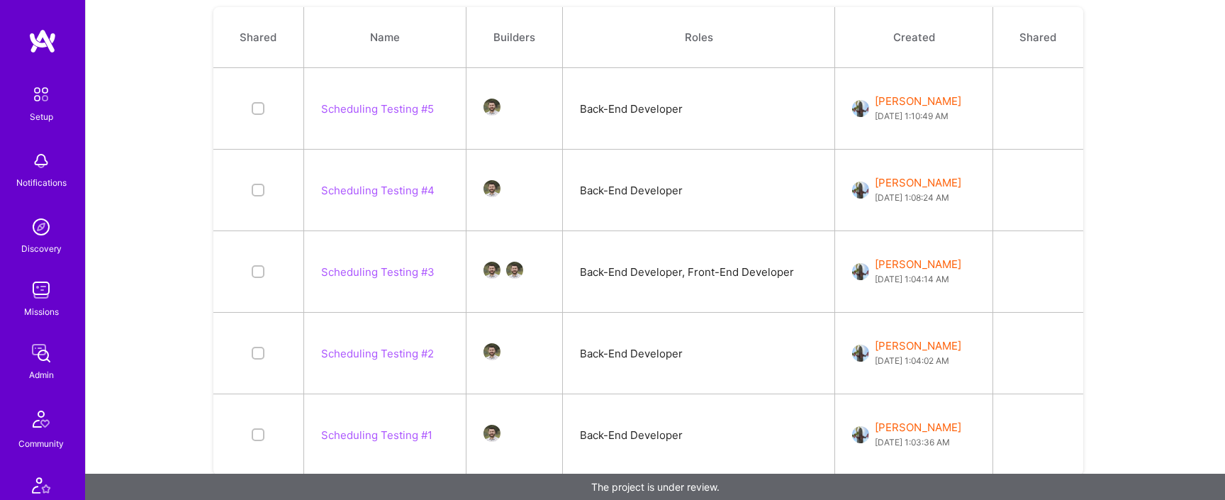
scroll to position [372, 0]
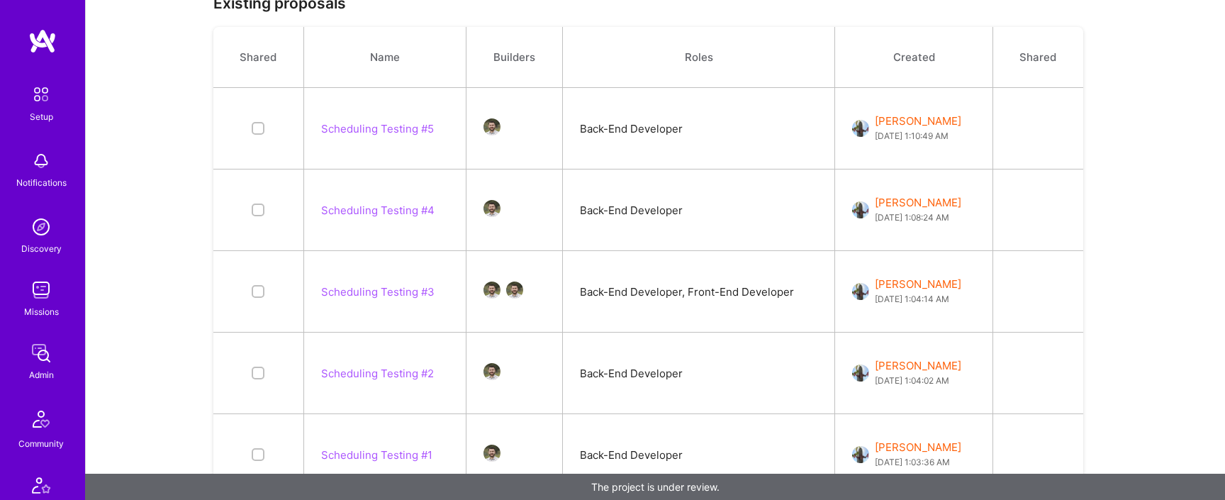
click at [250, 206] on label at bounding box center [258, 209] width 56 height 13
click at [254, 206] on input "checkbox" at bounding box center [259, 211] width 10 height 10
click at [254, 214] on input "checkbox" at bounding box center [259, 210] width 10 height 10
checkbox input "false"
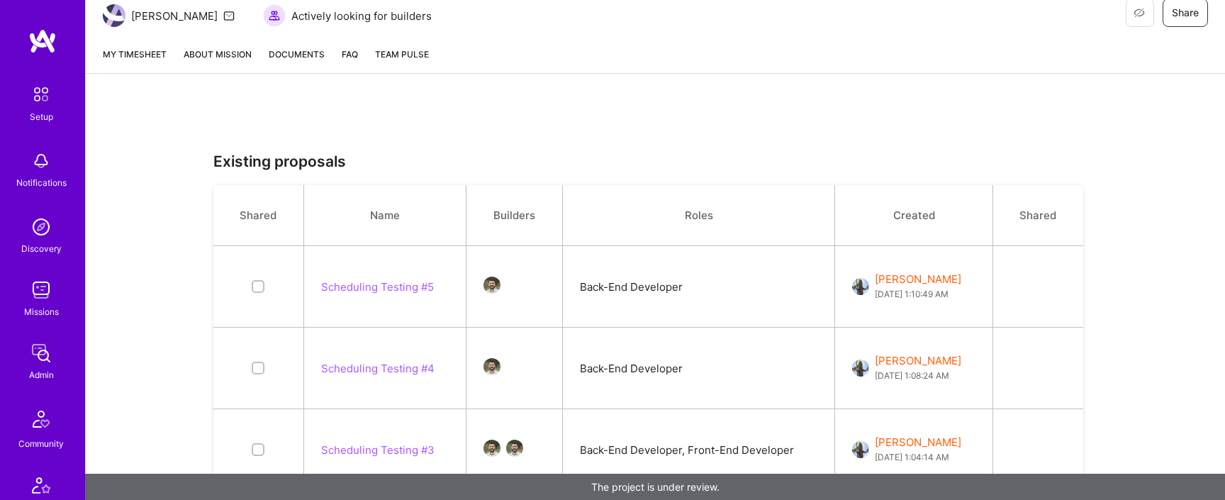
scroll to position [286, 0]
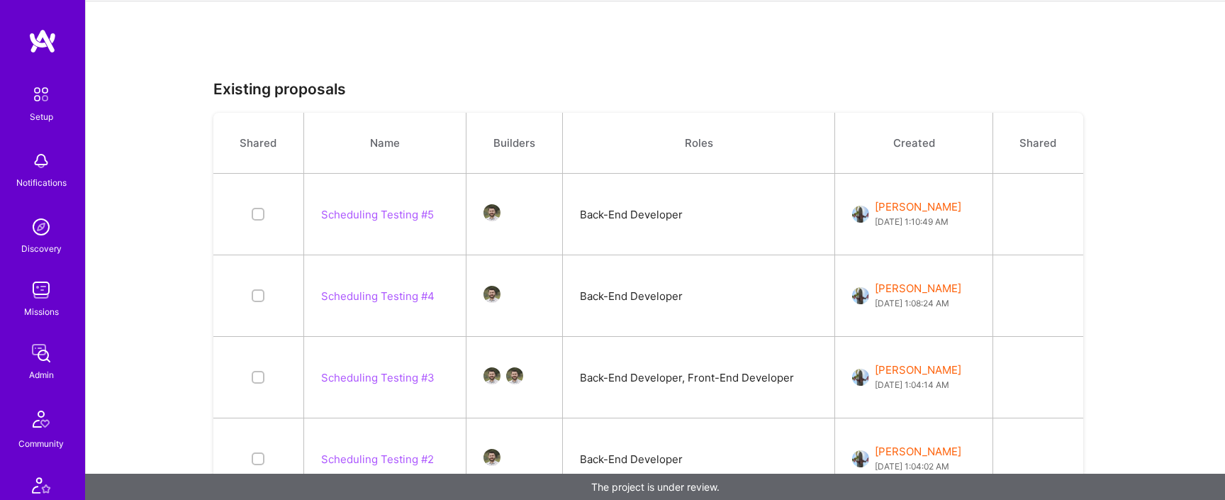
click at [265, 214] on label at bounding box center [258, 214] width 56 height 13
click at [264, 214] on input "checkbox" at bounding box center [259, 215] width 10 height 10
checkbox input "true"
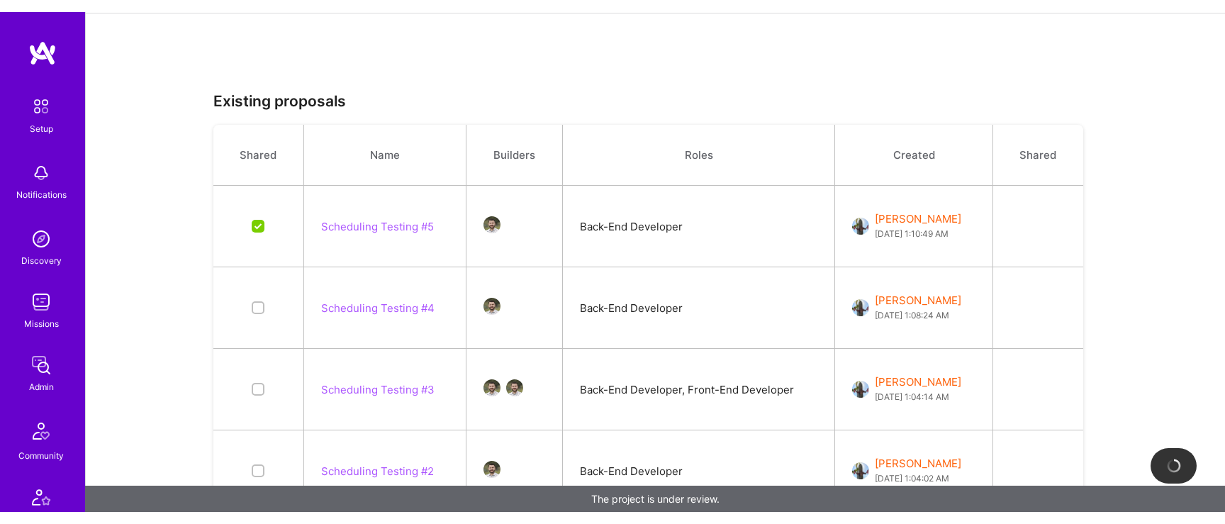
scroll to position [0, 0]
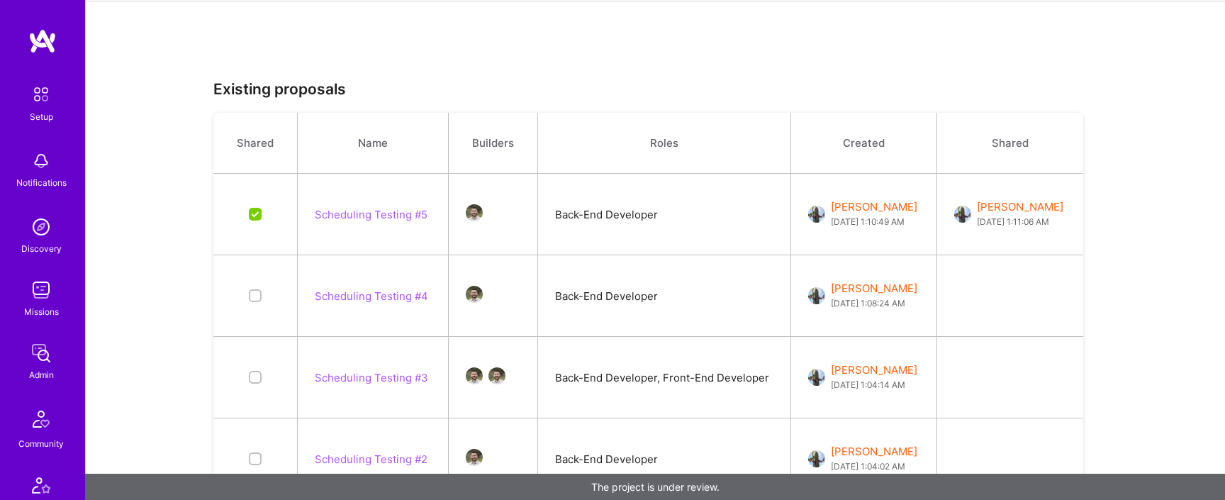
click at [400, 217] on button "Scheduling Testing #5" at bounding box center [371, 214] width 113 height 15
